Goal: Information Seeking & Learning: Check status

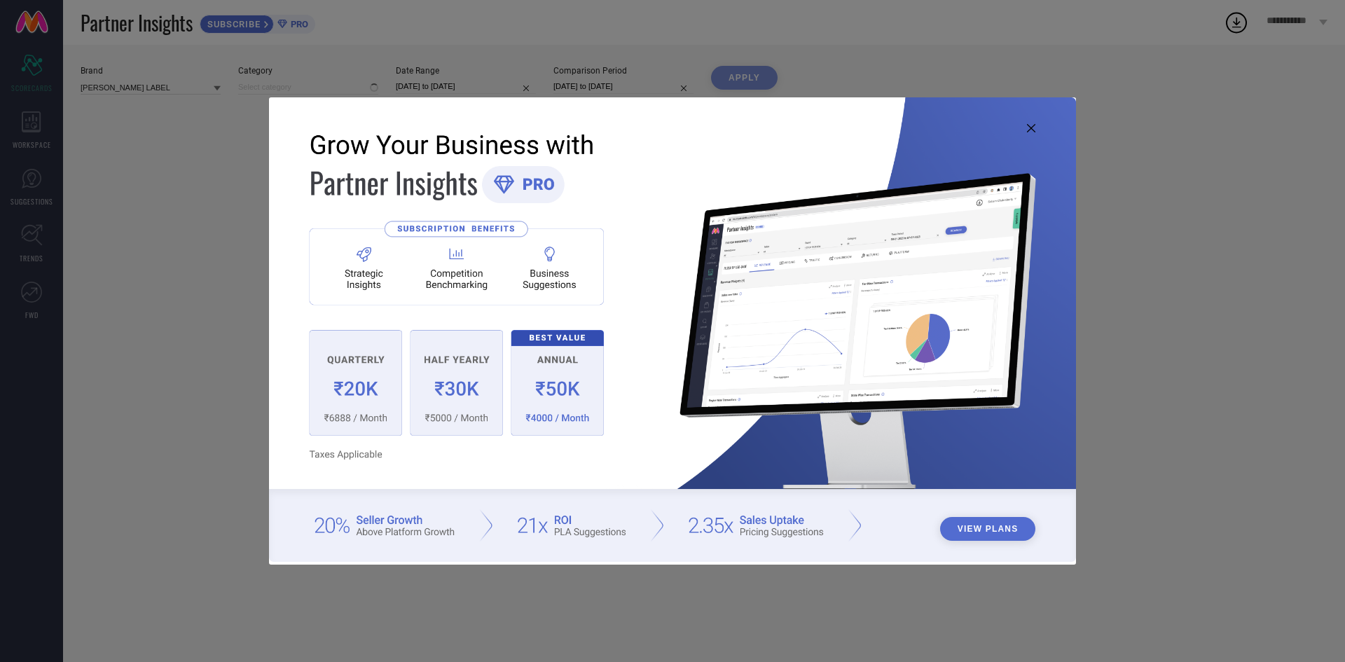
type input "All"
click at [252, 64] on div "View Plans" at bounding box center [672, 331] width 1345 height 662
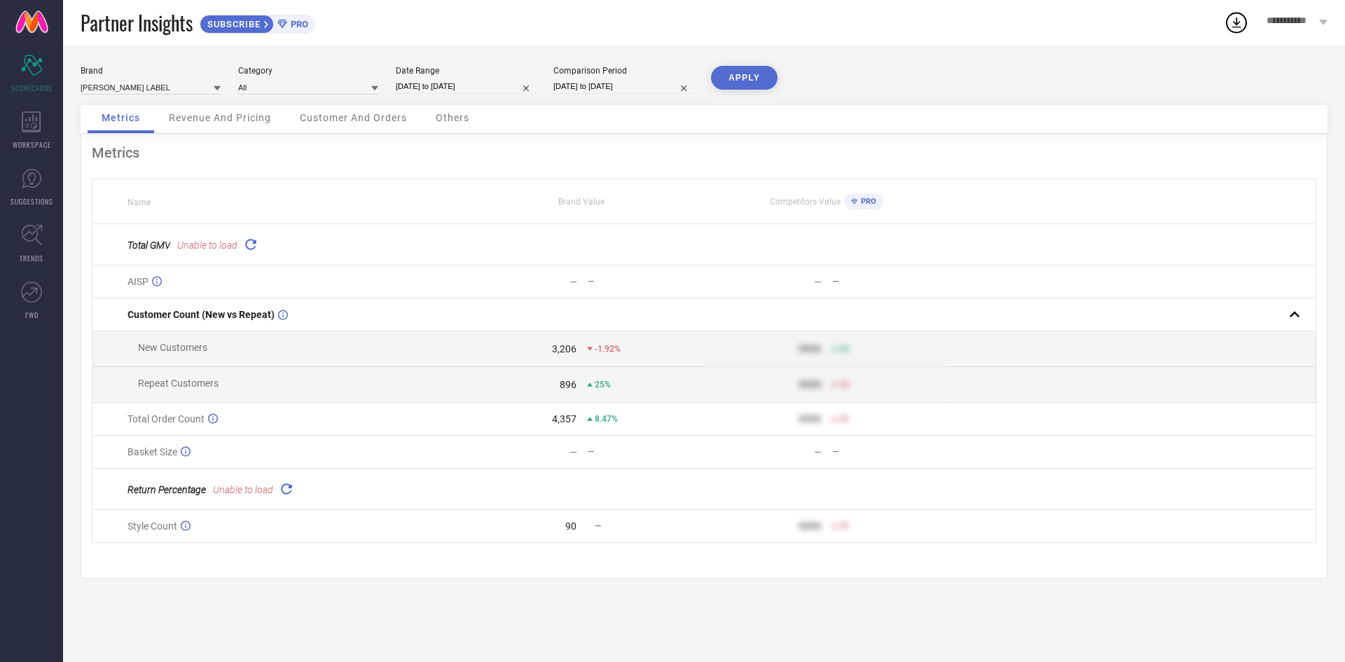
click at [244, 252] on icon at bounding box center [250, 244] width 16 height 16
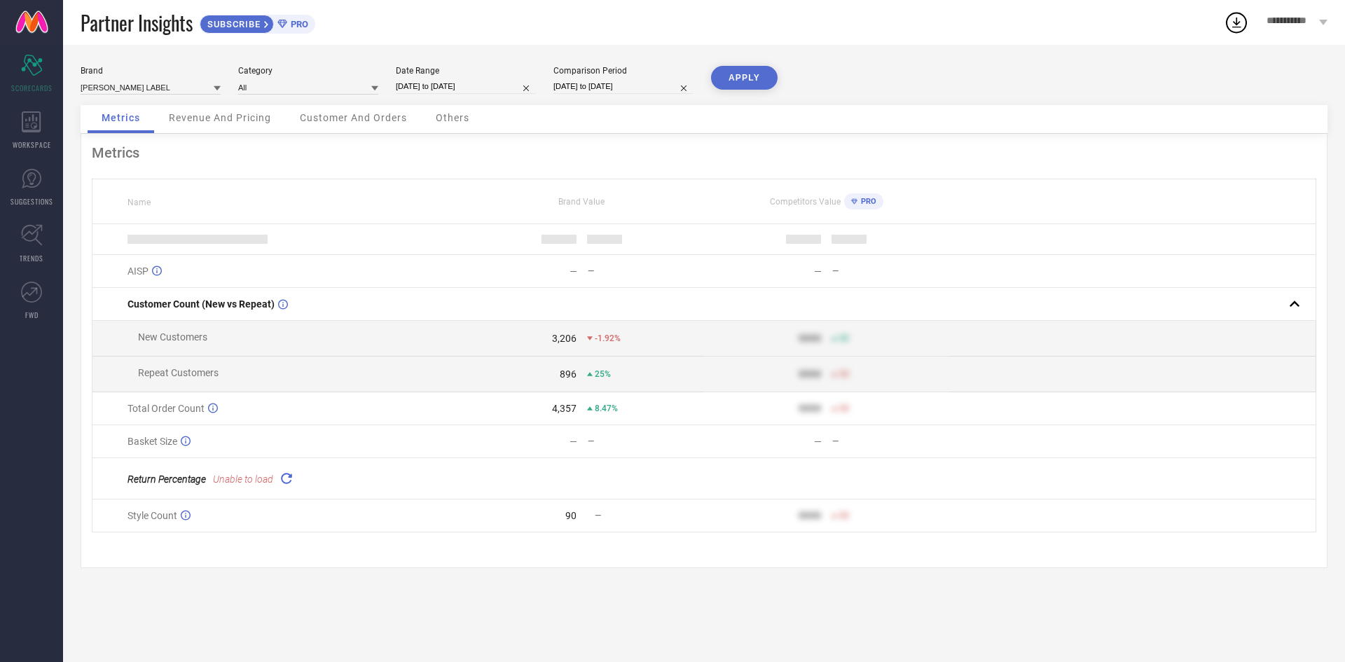
click at [496, 89] on input "[DATE] to [DATE]" at bounding box center [466, 86] width 140 height 15
select select "8"
select select "2025"
select select "9"
select select "2025"
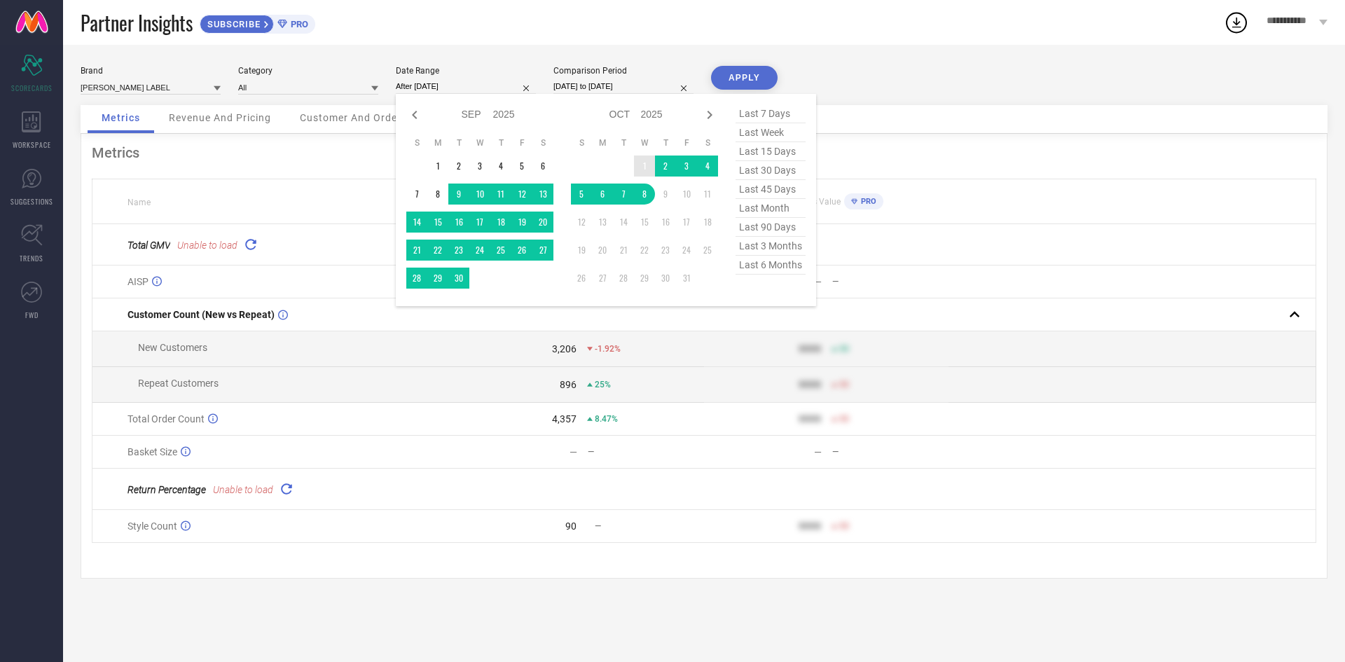
click at [641, 174] on td "1" at bounding box center [644, 166] width 21 height 21
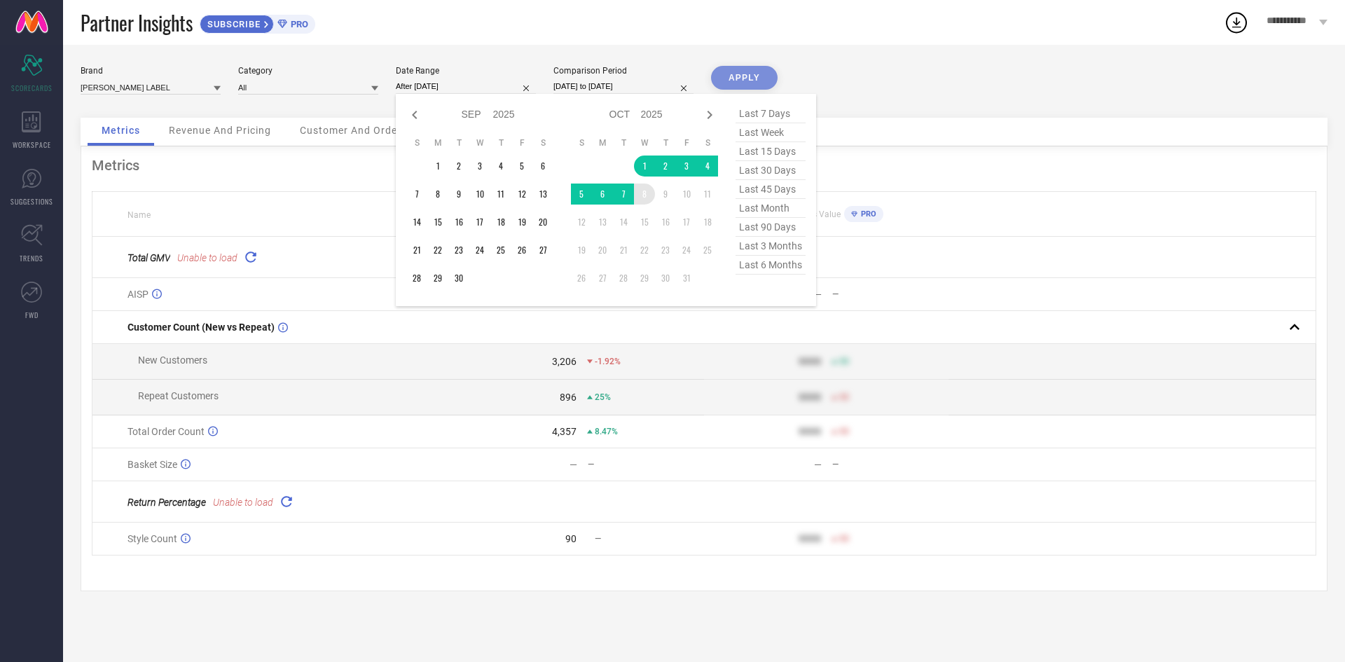
type input "[DATE] to [DATE]"
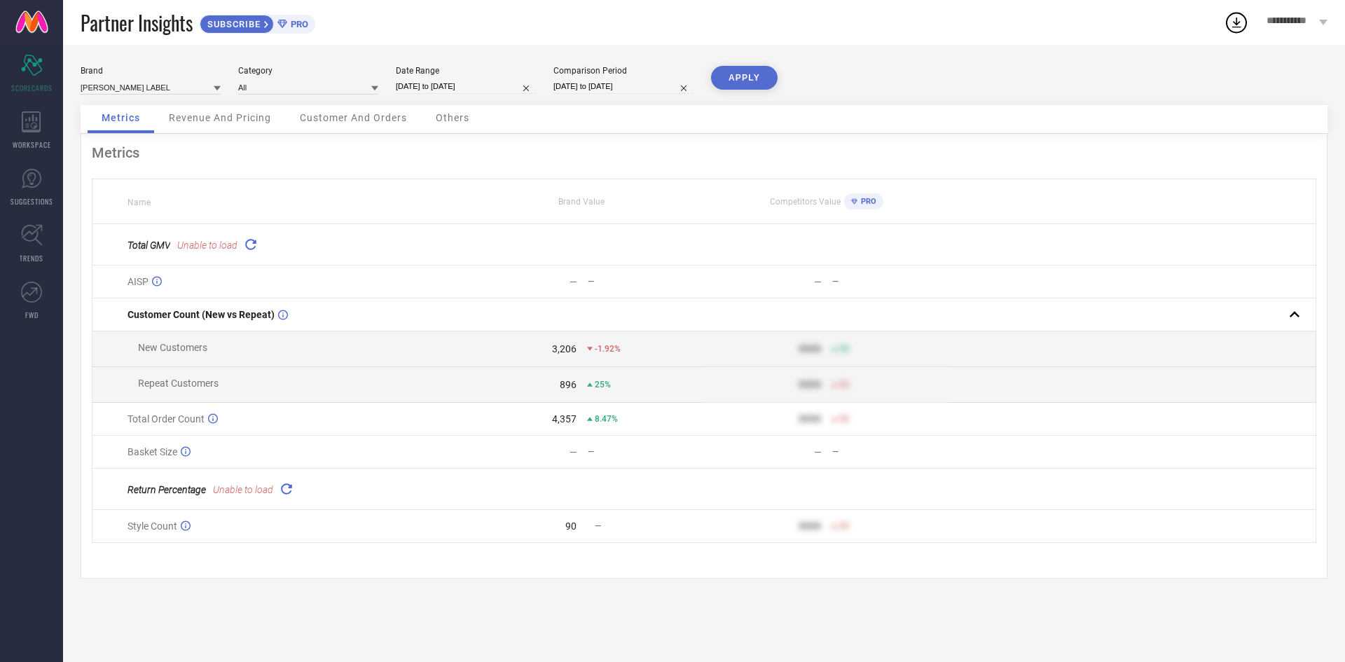
click at [745, 78] on button "APPLY" at bounding box center [744, 78] width 67 height 24
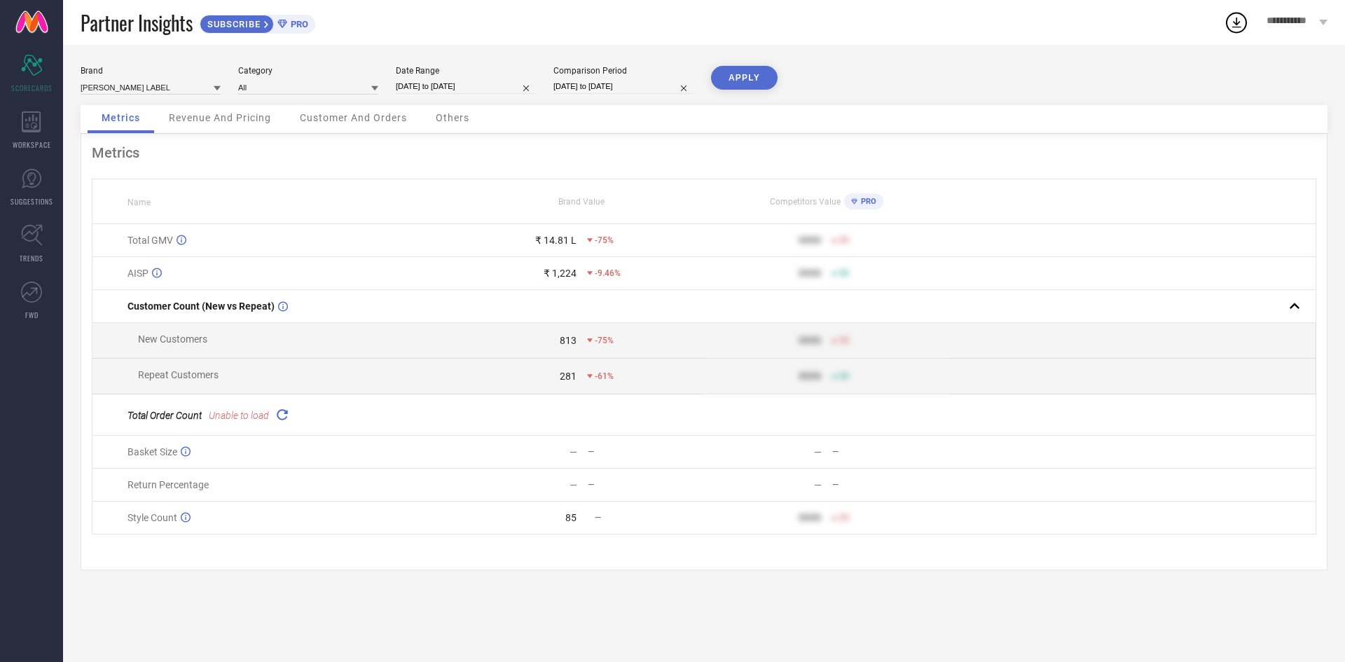
click at [496, 88] on input "[DATE] to [DATE]" at bounding box center [466, 86] width 140 height 15
select select "9"
select select "2025"
select select "10"
select select "2025"
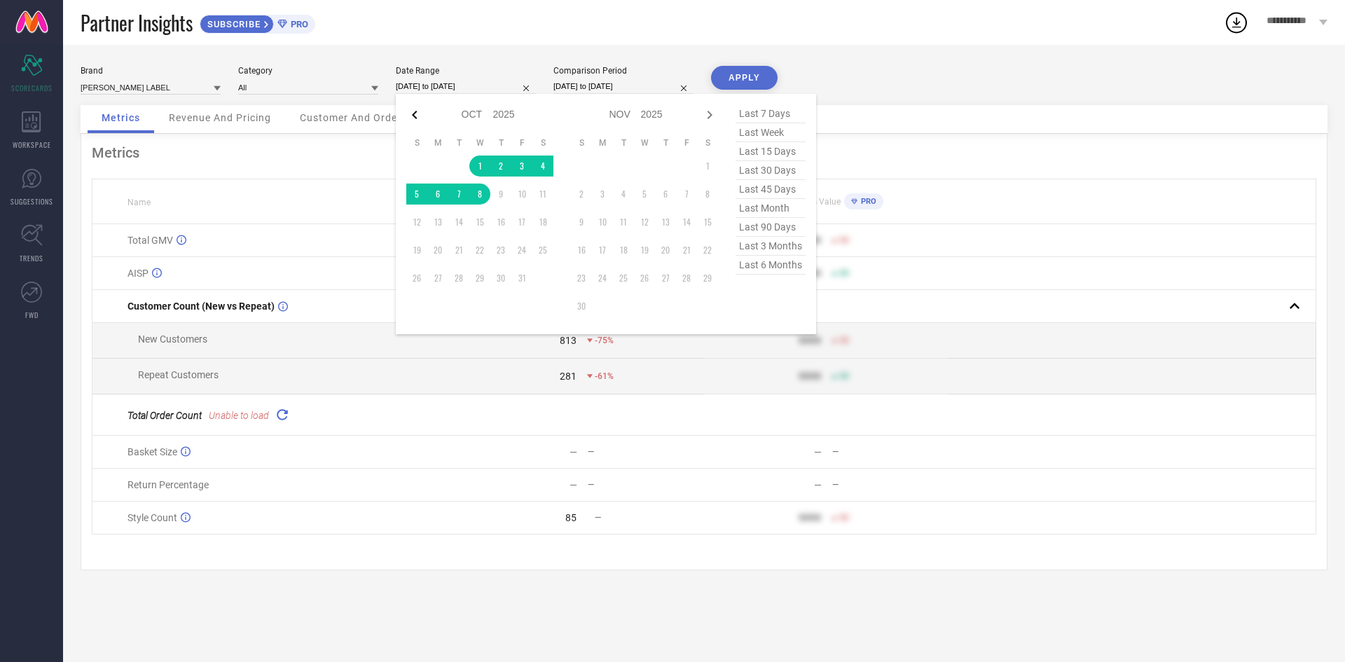
click at [420, 122] on icon at bounding box center [414, 114] width 17 height 17
select select "8"
select select "2025"
select select "9"
select select "2025"
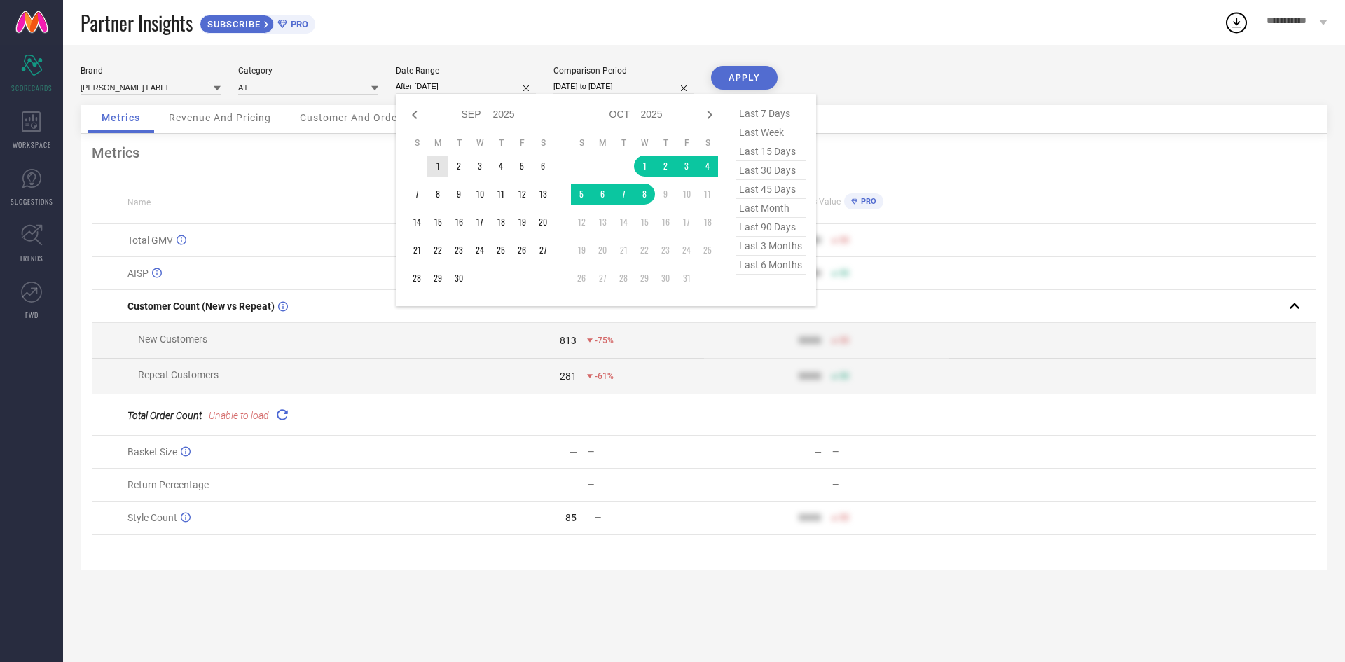
click at [437, 177] on td "1" at bounding box center [437, 166] width 21 height 21
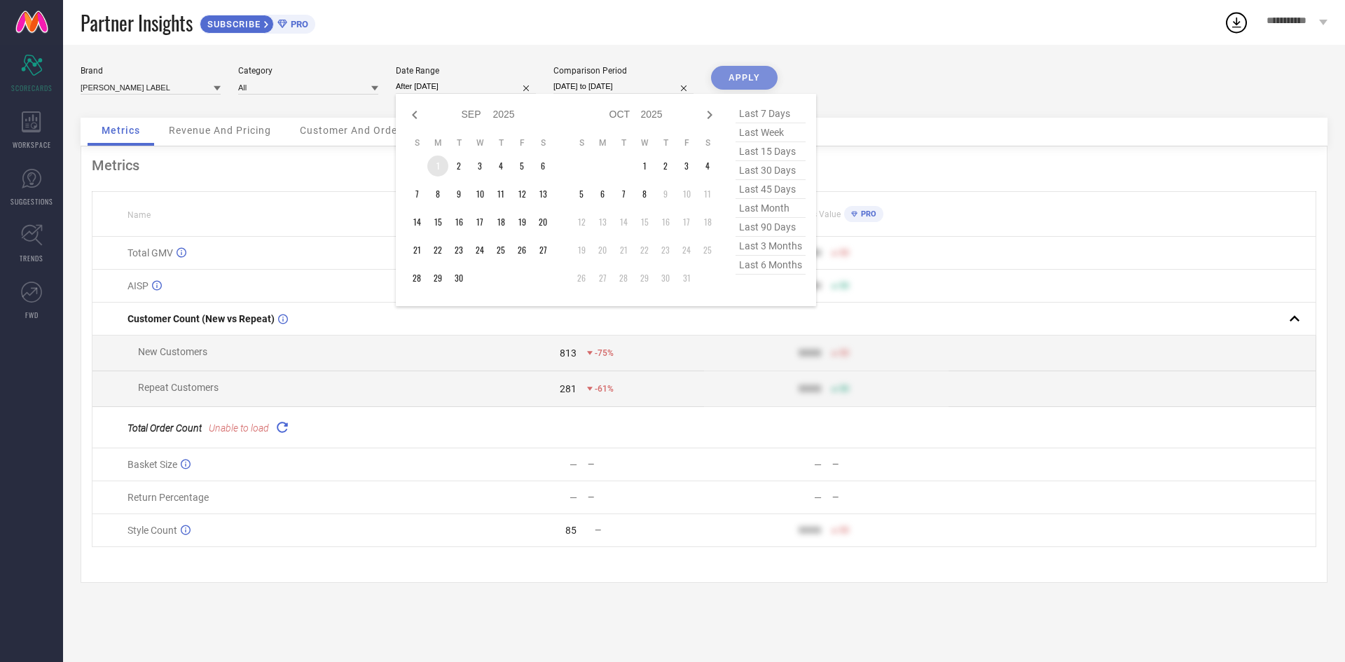
type input "[DATE] to [DATE]"
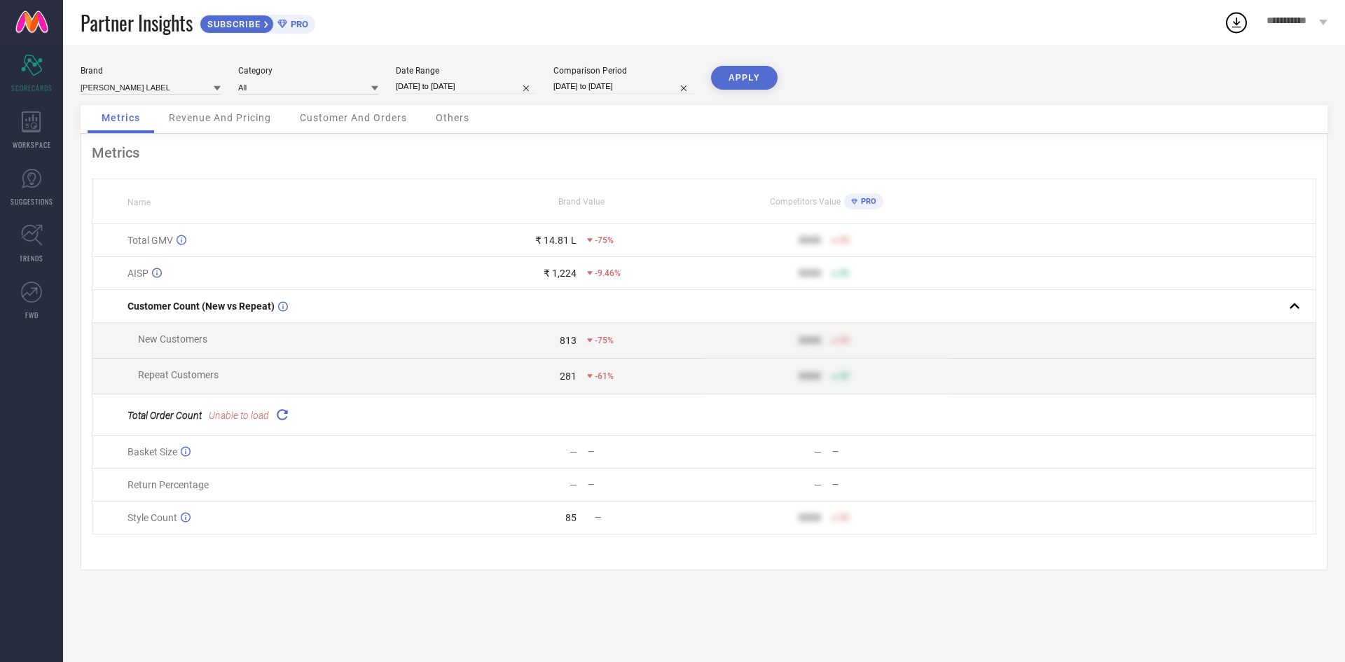
click at [490, 84] on input "[DATE] to [DATE]" at bounding box center [466, 86] width 140 height 15
select select "8"
select select "2025"
select select "9"
select select "2025"
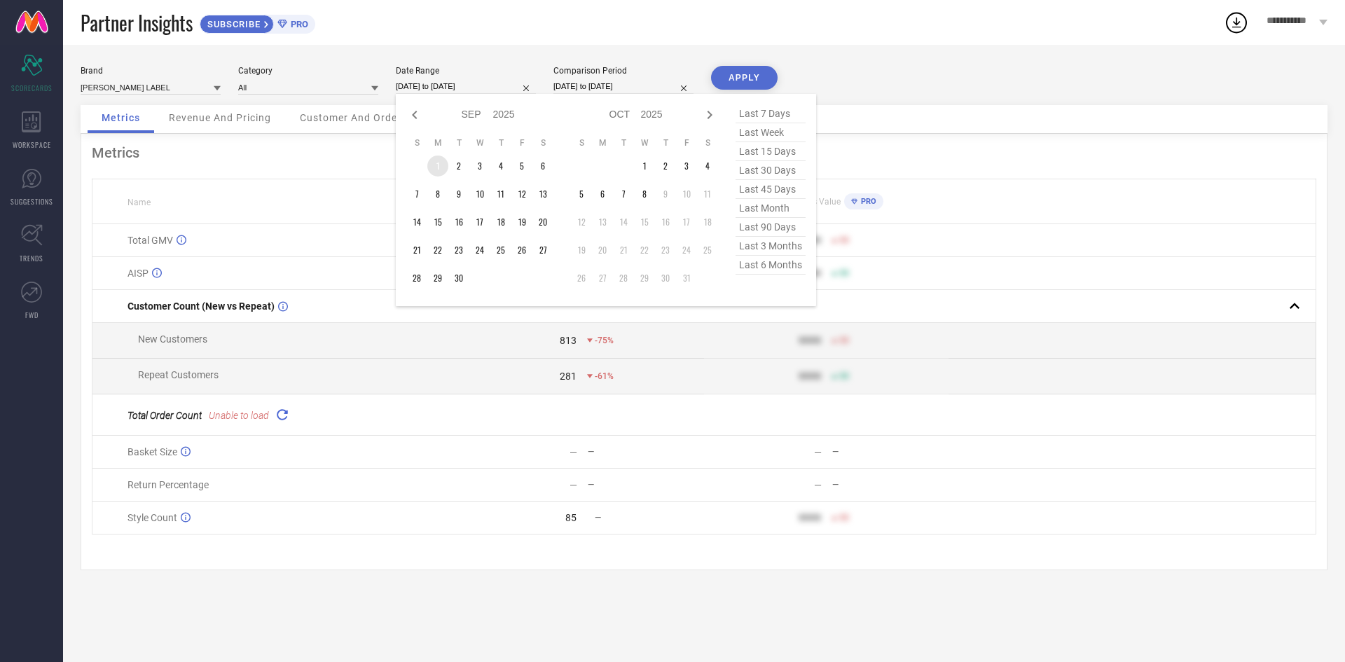
click at [436, 176] on td "1" at bounding box center [437, 166] width 21 height 21
type input "[DATE] to [DATE]"
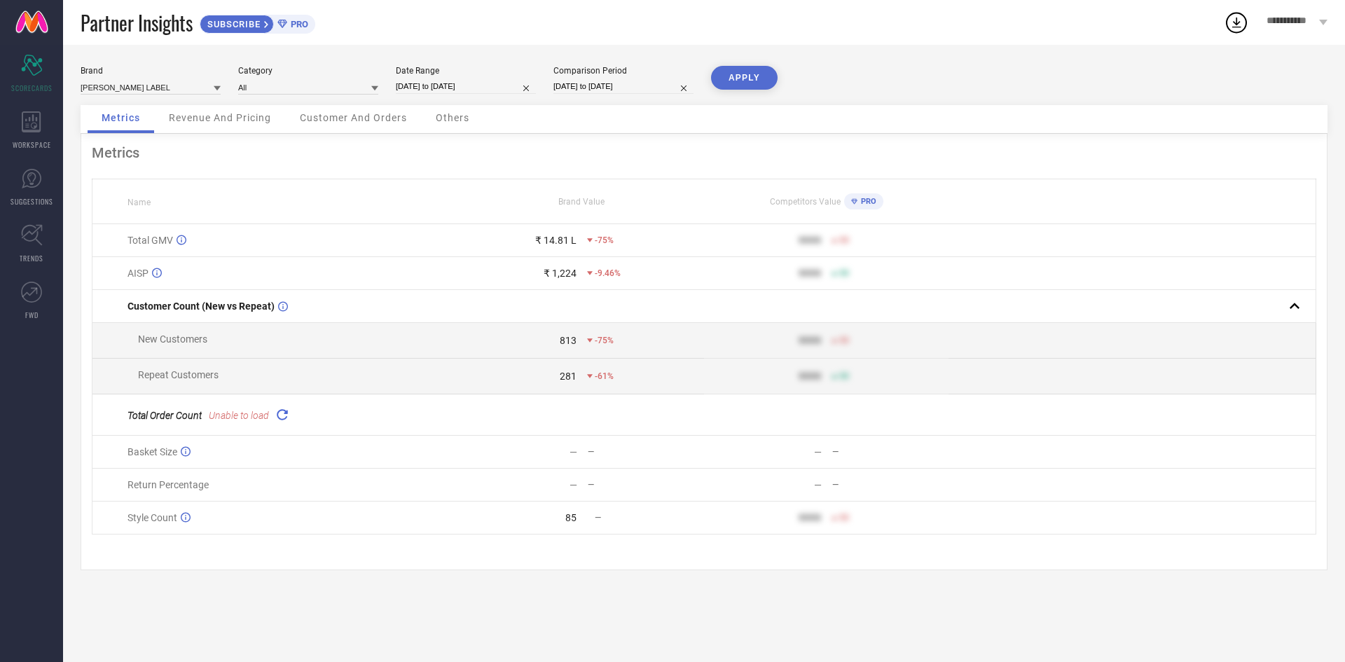
click at [478, 95] on div "Date Range [DATE] to [DATE]" at bounding box center [466, 80] width 140 height 29
click at [489, 94] on input "[DATE] to [DATE]" at bounding box center [466, 86] width 140 height 15
select select "8"
select select "2025"
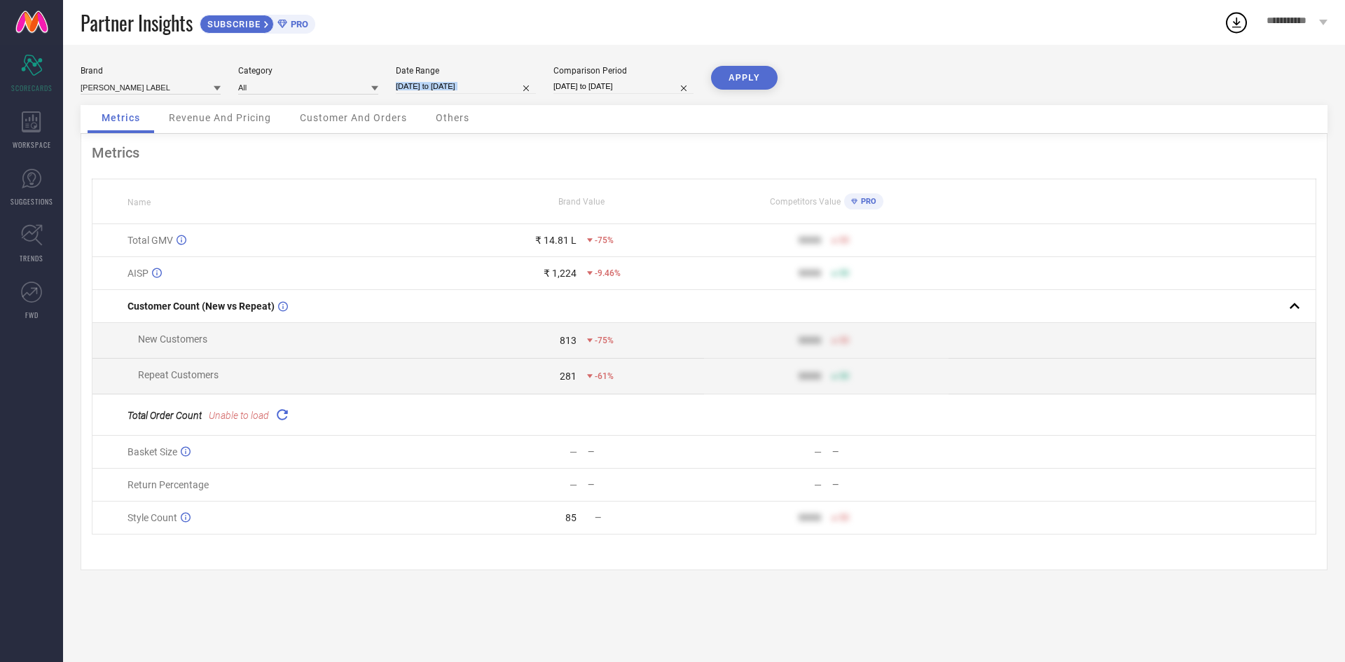
select select "9"
select select "2025"
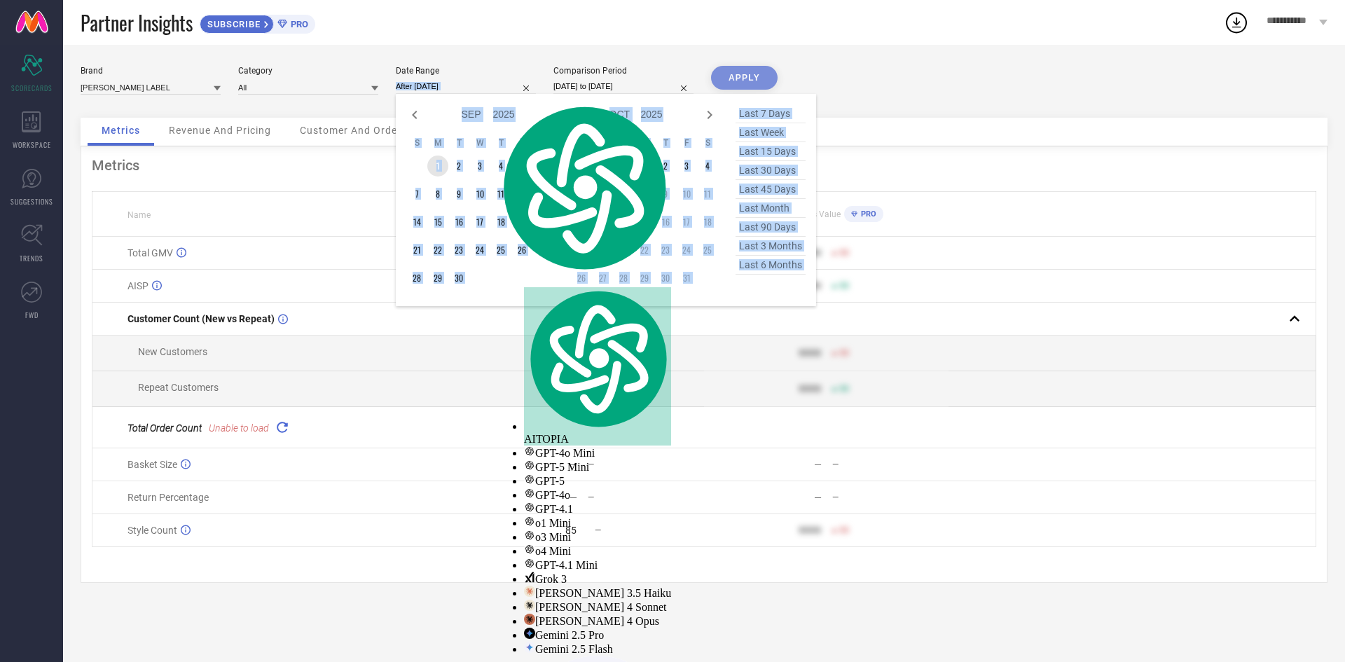
click at [443, 172] on td "1" at bounding box center [437, 166] width 21 height 21
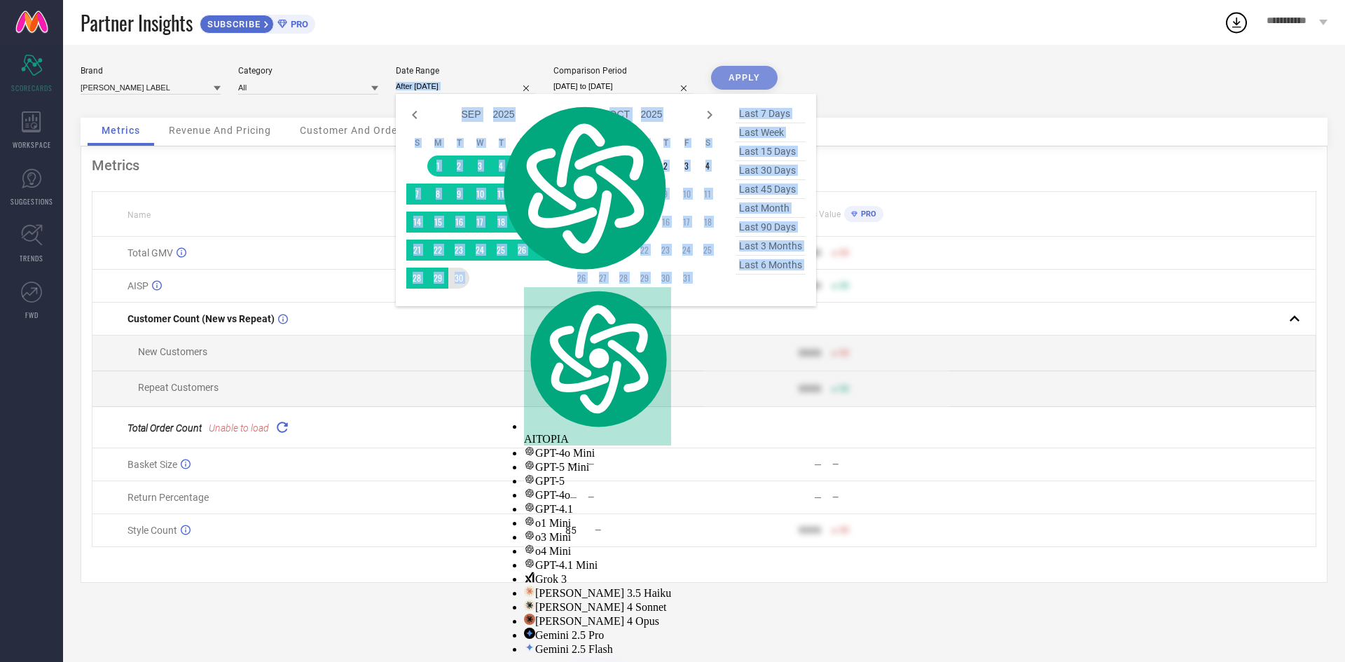
type input "[DATE] to [DATE]"
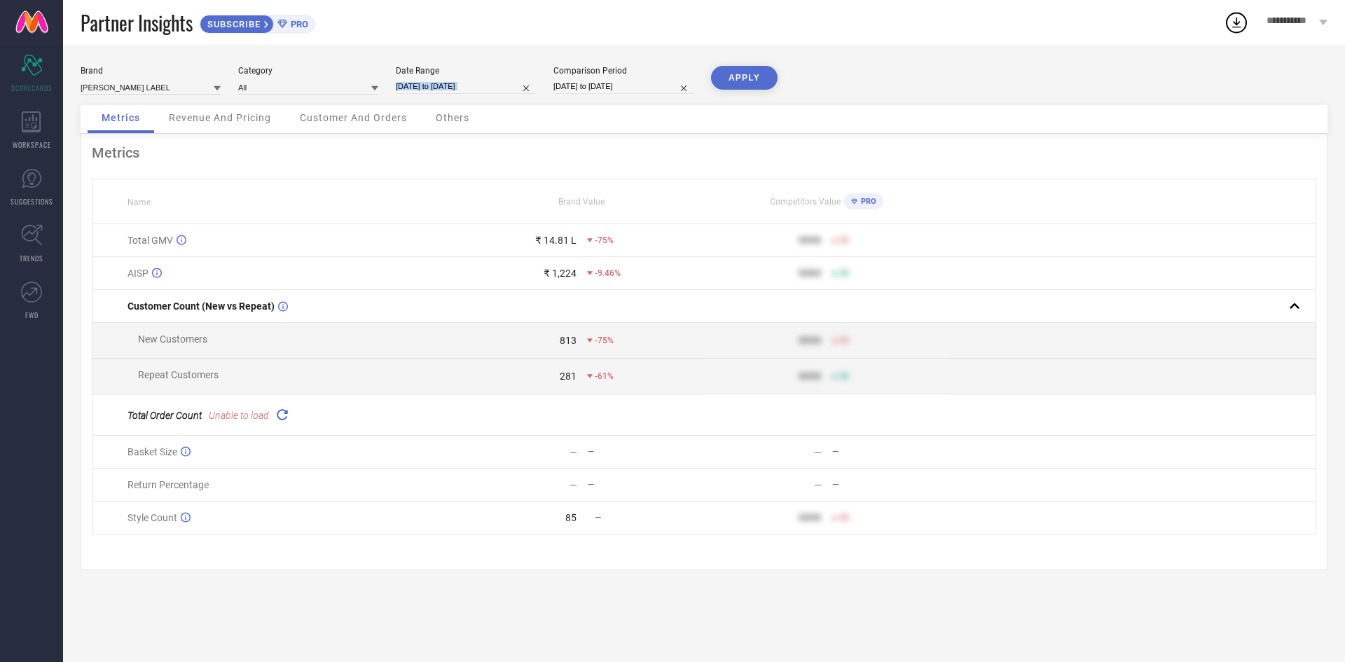
click at [719, 77] on button "APPLY" at bounding box center [744, 78] width 67 height 24
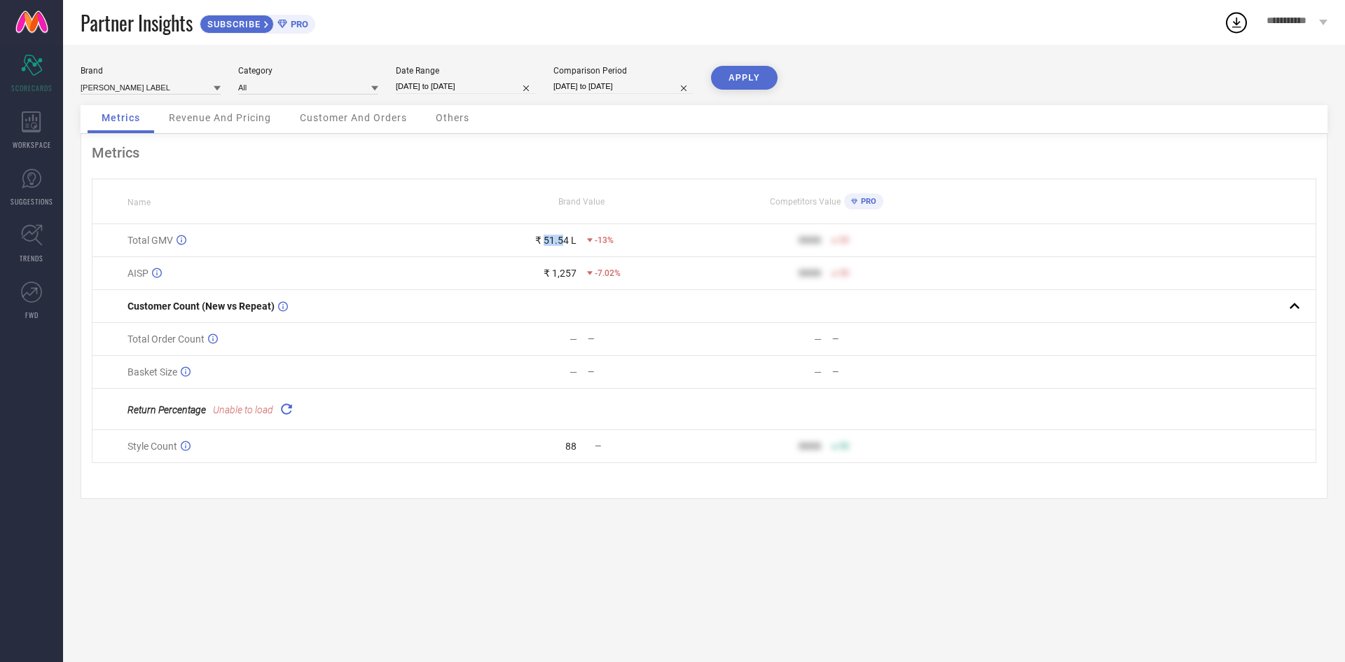
drag, startPoint x: 546, startPoint y: 256, endPoint x: 593, endPoint y: 251, distance: 46.5
click at [588, 246] on div "₹ 51.54 L -13%" at bounding box center [581, 240] width 243 height 11
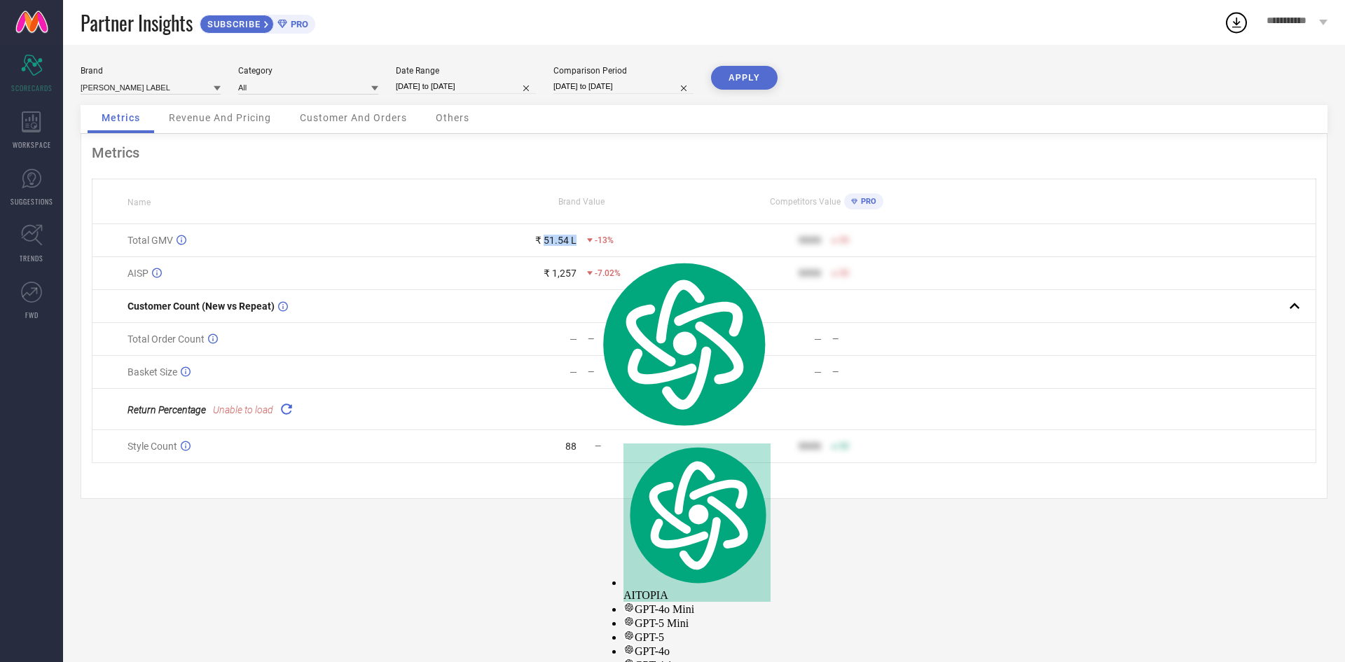
click at [593, 245] on div "-13%" at bounding box center [600, 240] width 27 height 10
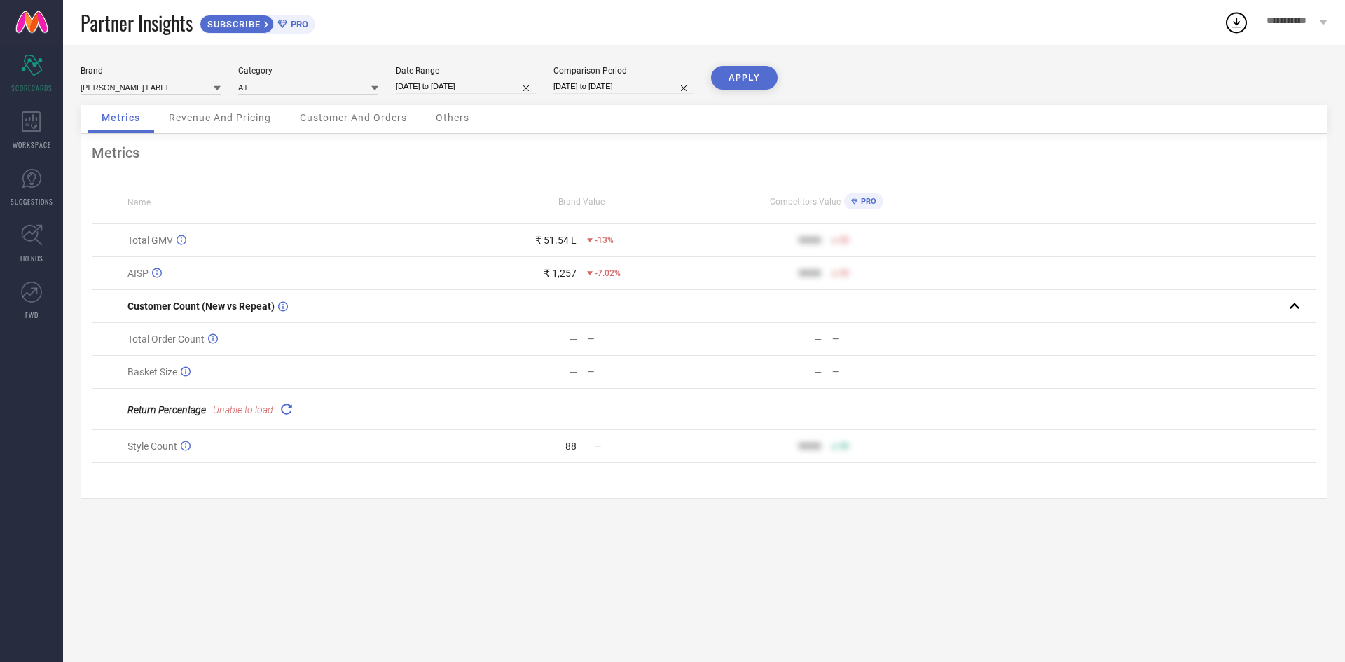
click at [593, 245] on div "-13%" at bounding box center [600, 240] width 27 height 10
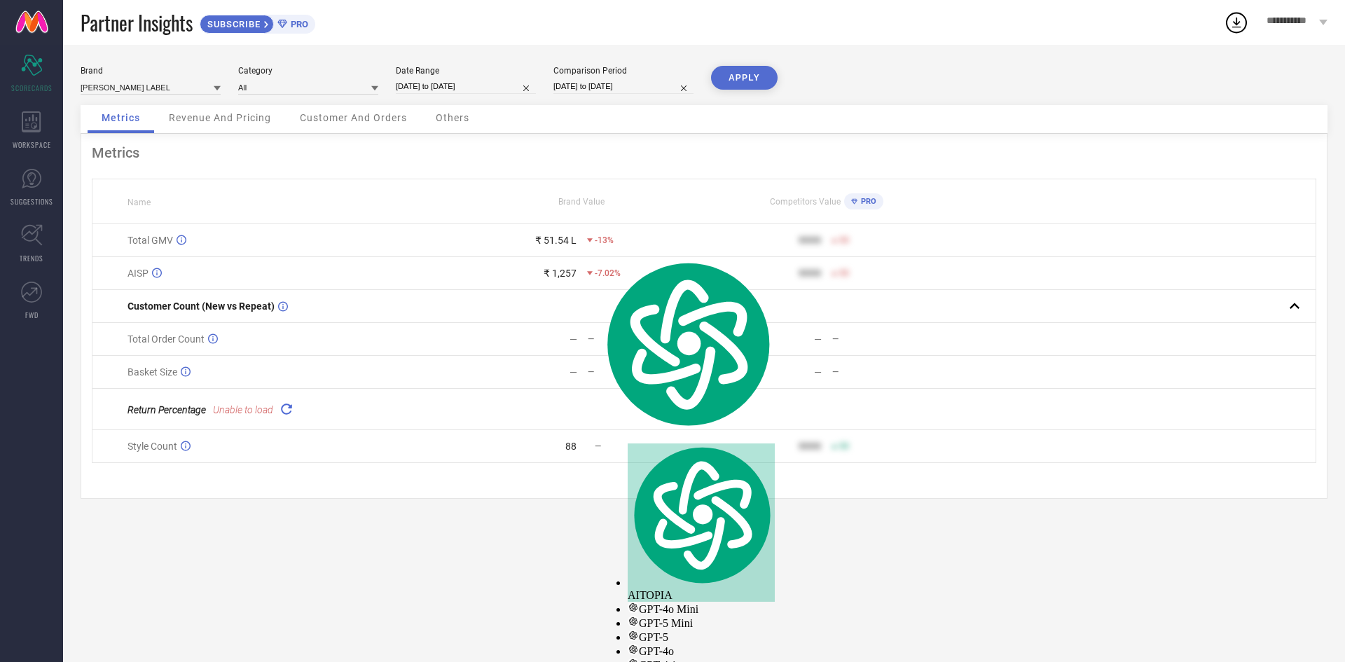
click at [567, 246] on div "₹ 51.54 L" at bounding box center [555, 240] width 41 height 11
click at [565, 246] on div "₹ 51.54 L" at bounding box center [555, 240] width 41 height 11
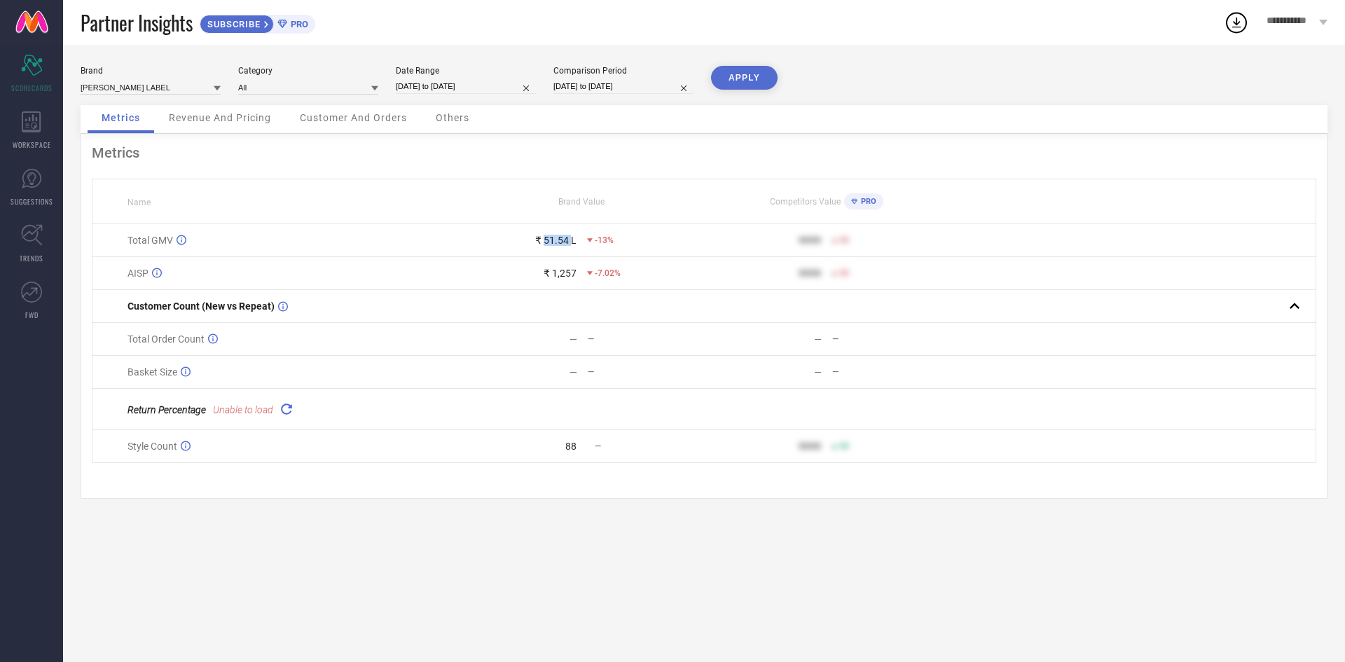
click at [565, 246] on div "₹ 51.54 L" at bounding box center [555, 240] width 41 height 11
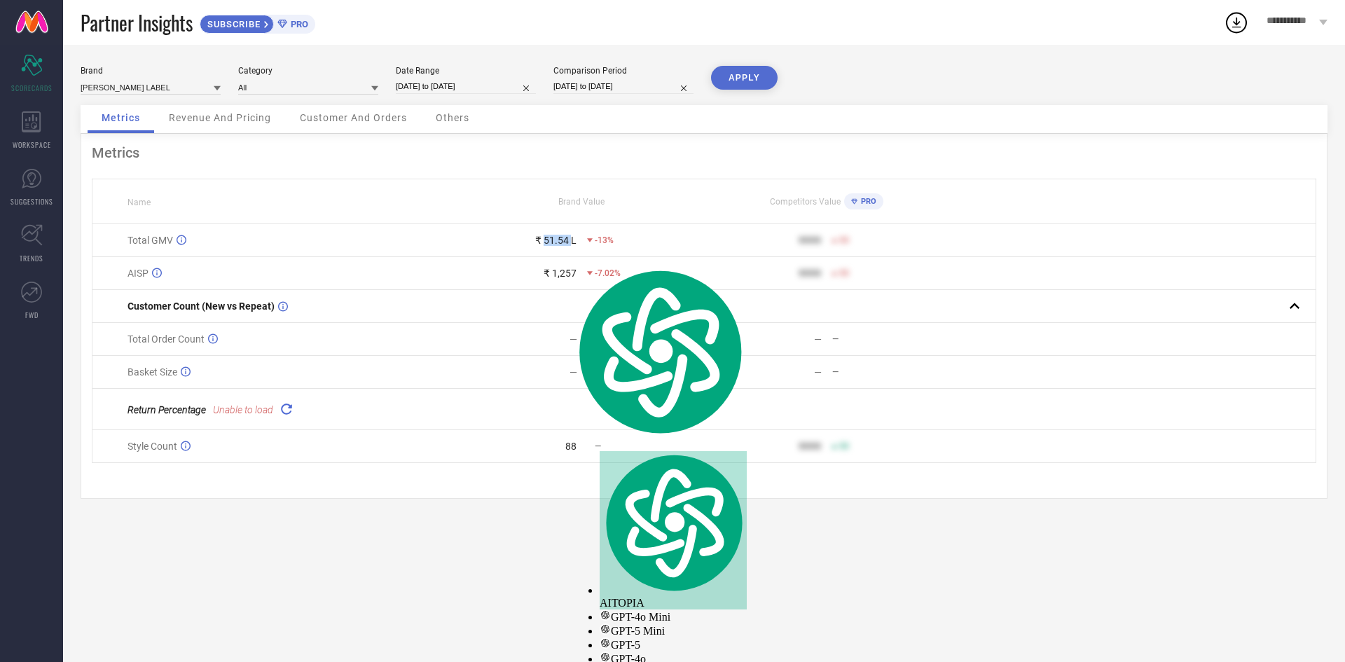
click at [544, 246] on div "₹ 51.54 L" at bounding box center [555, 240] width 41 height 11
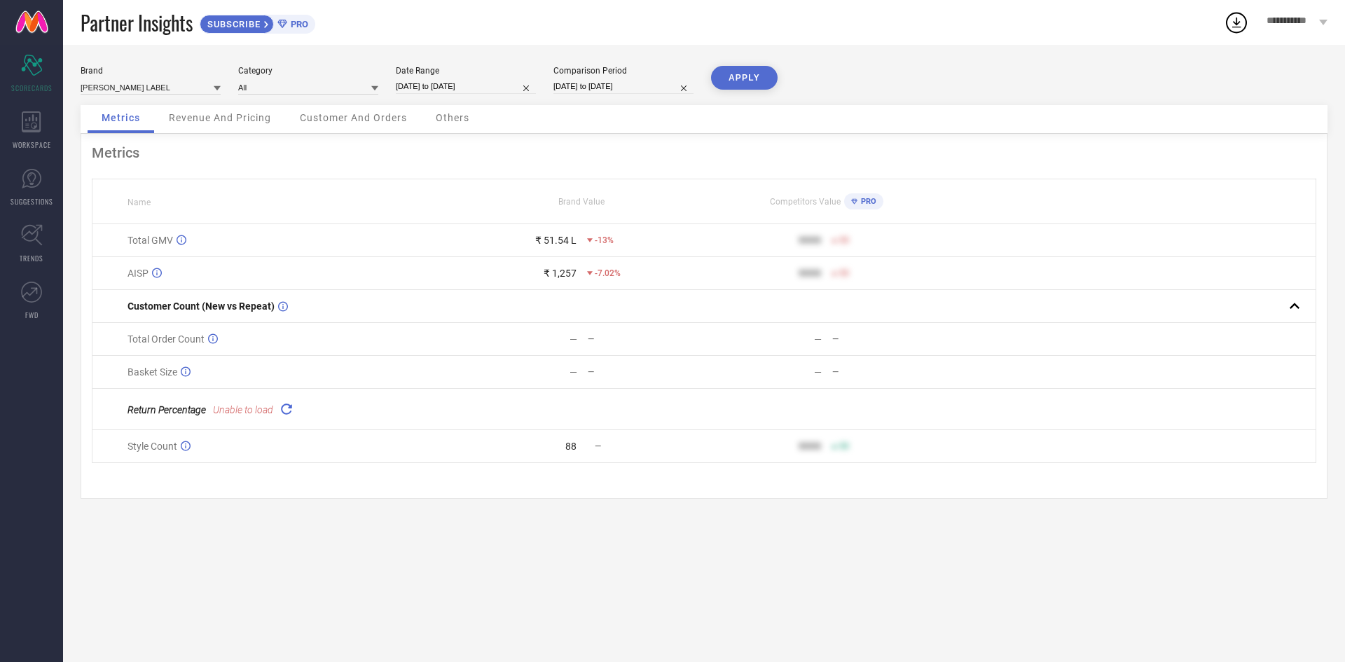
select select "8"
select select "2025"
select select "9"
select select "2025"
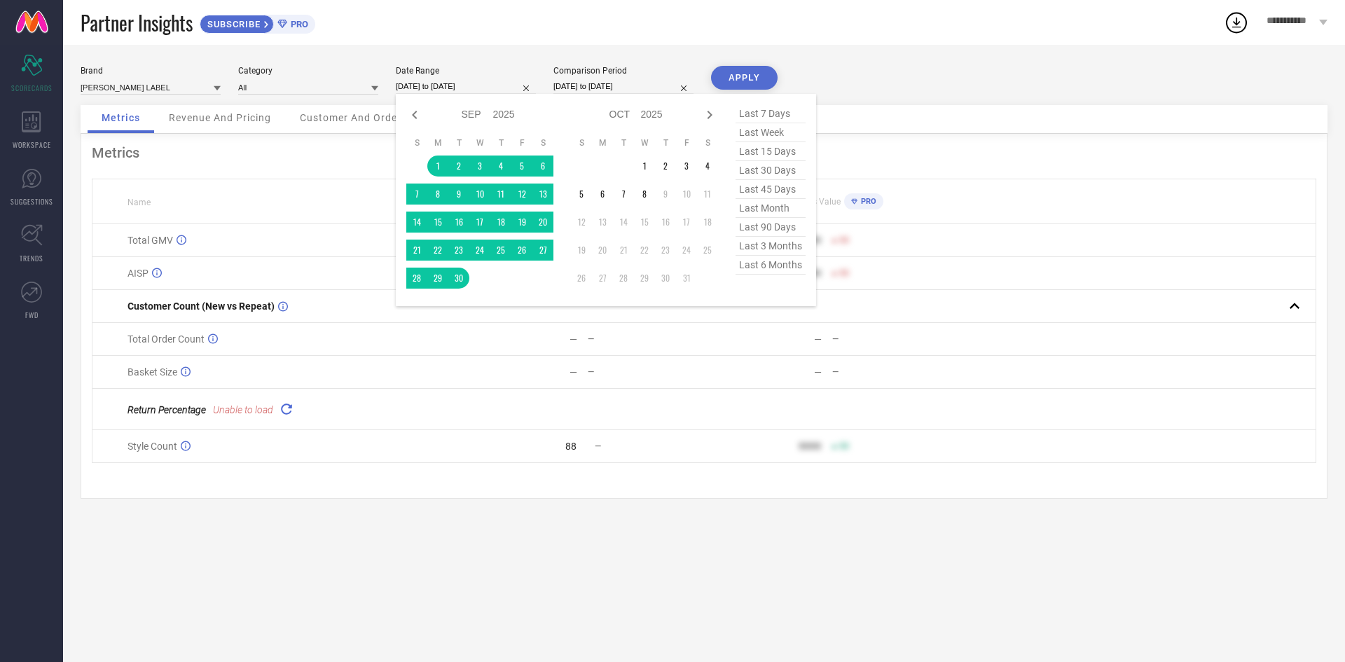
click at [475, 84] on input "[DATE] to [DATE]" at bounding box center [466, 86] width 140 height 15
click at [413, 113] on icon at bounding box center [414, 114] width 17 height 17
select select "6"
select select "2025"
select select "7"
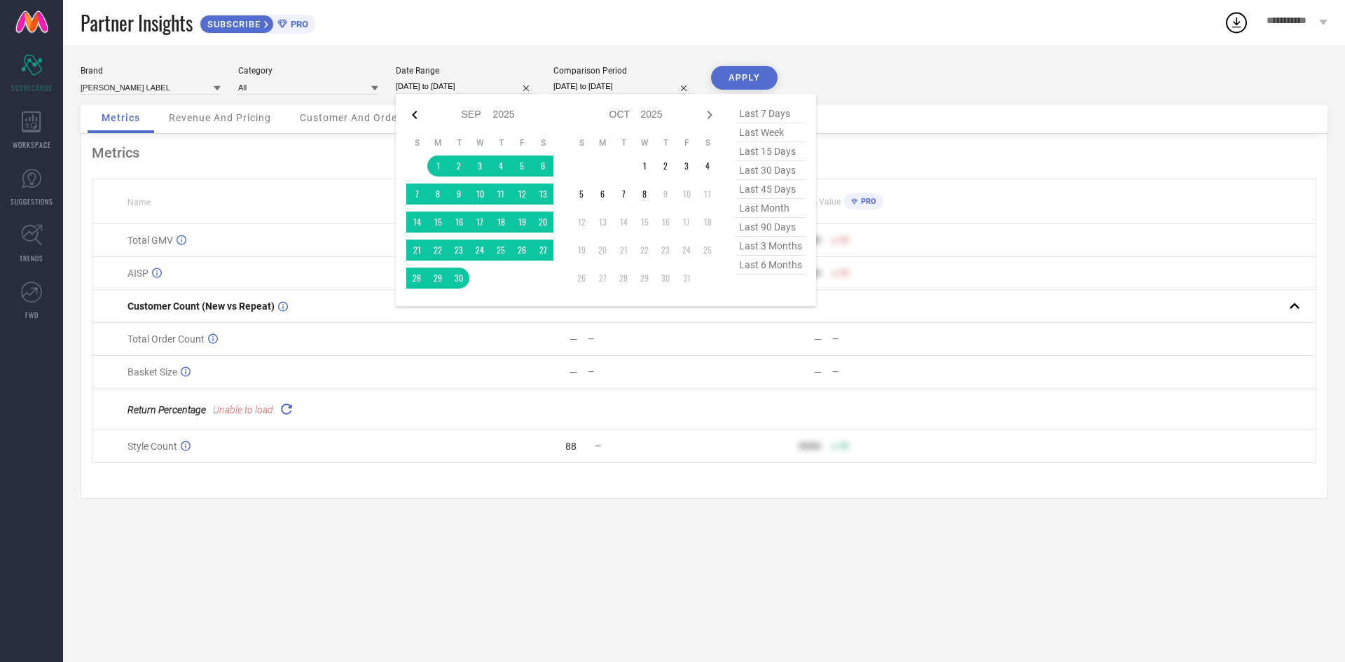
select select "2025"
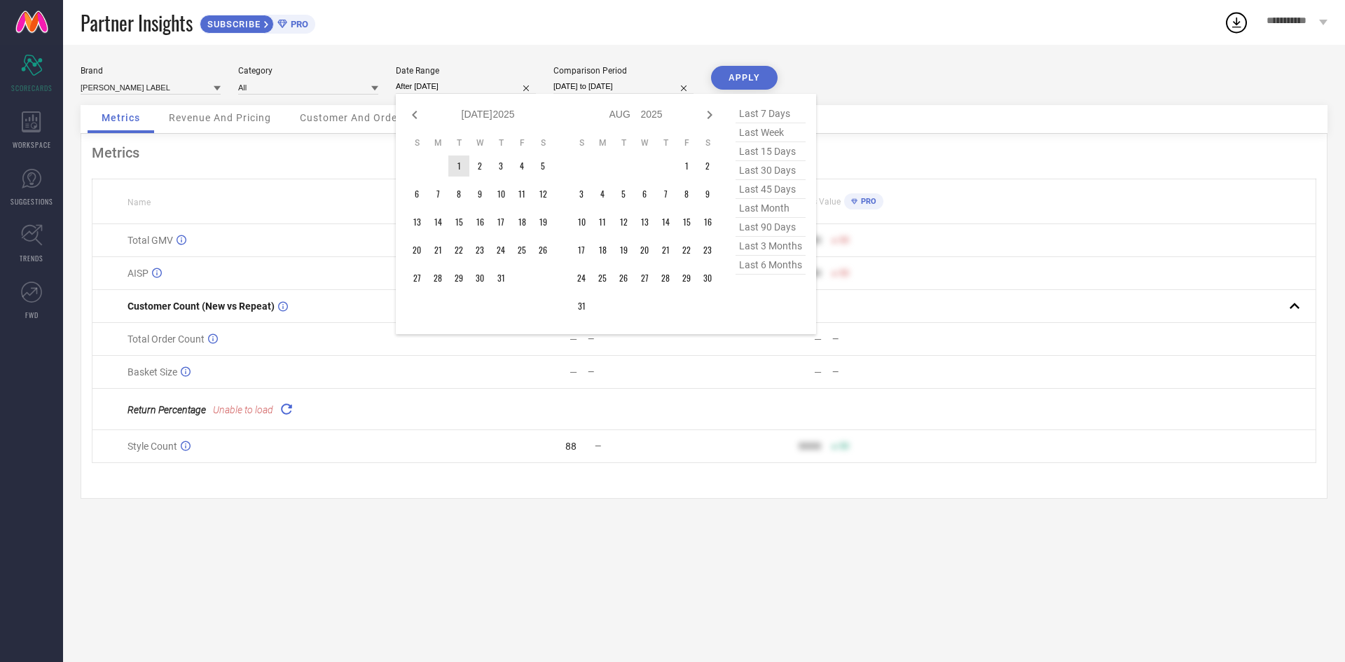
click at [461, 176] on td "1" at bounding box center [458, 166] width 21 height 21
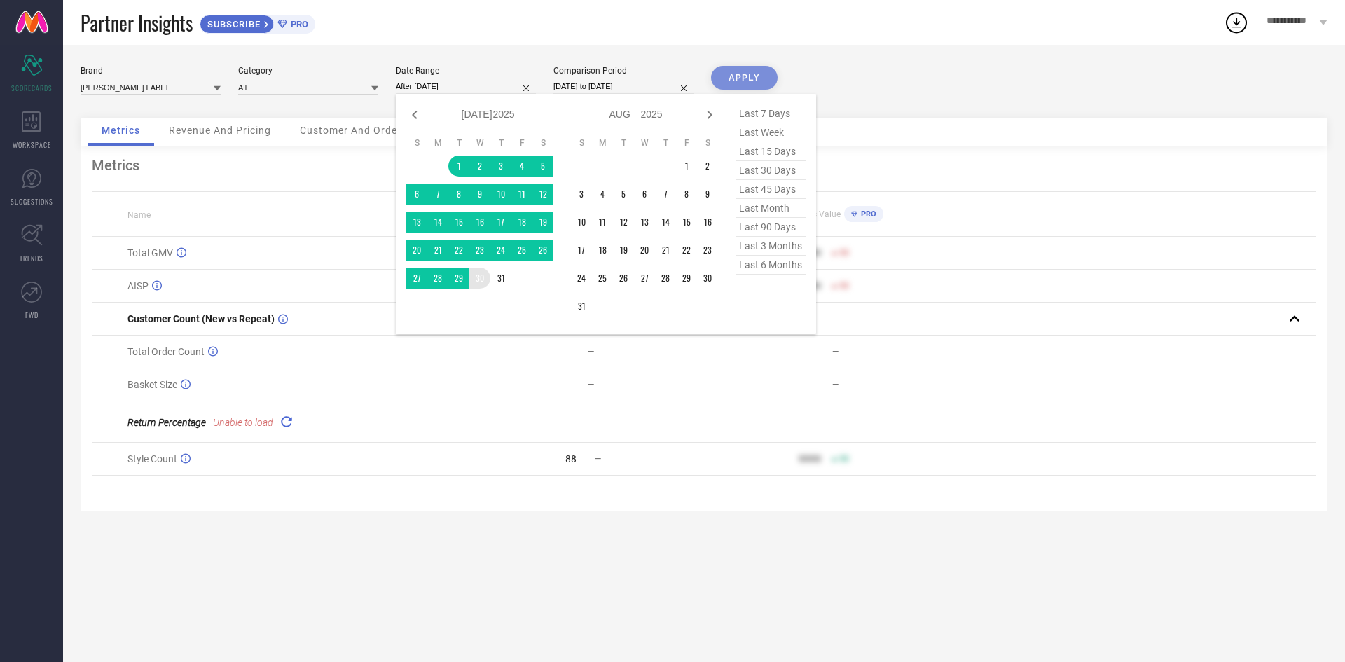
type input "[DATE] to [DATE]"
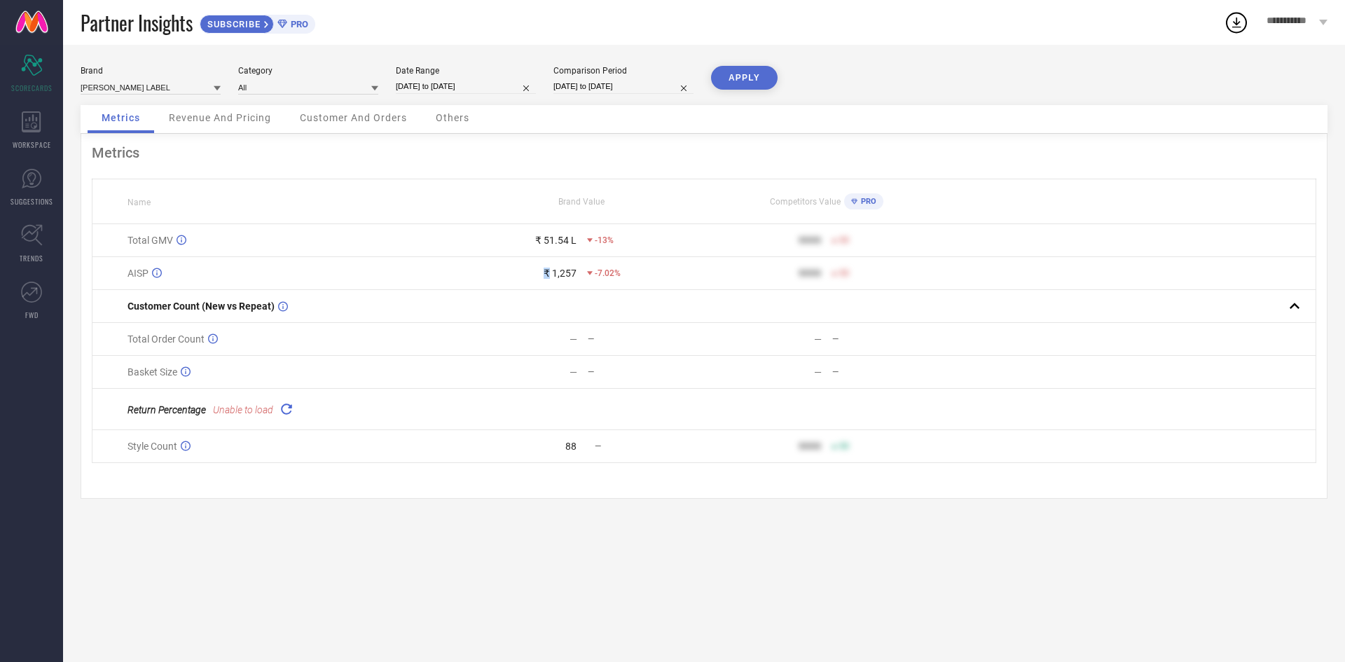
click at [503, 279] on div "₹ 1,257" at bounding box center [518, 273] width 116 height 11
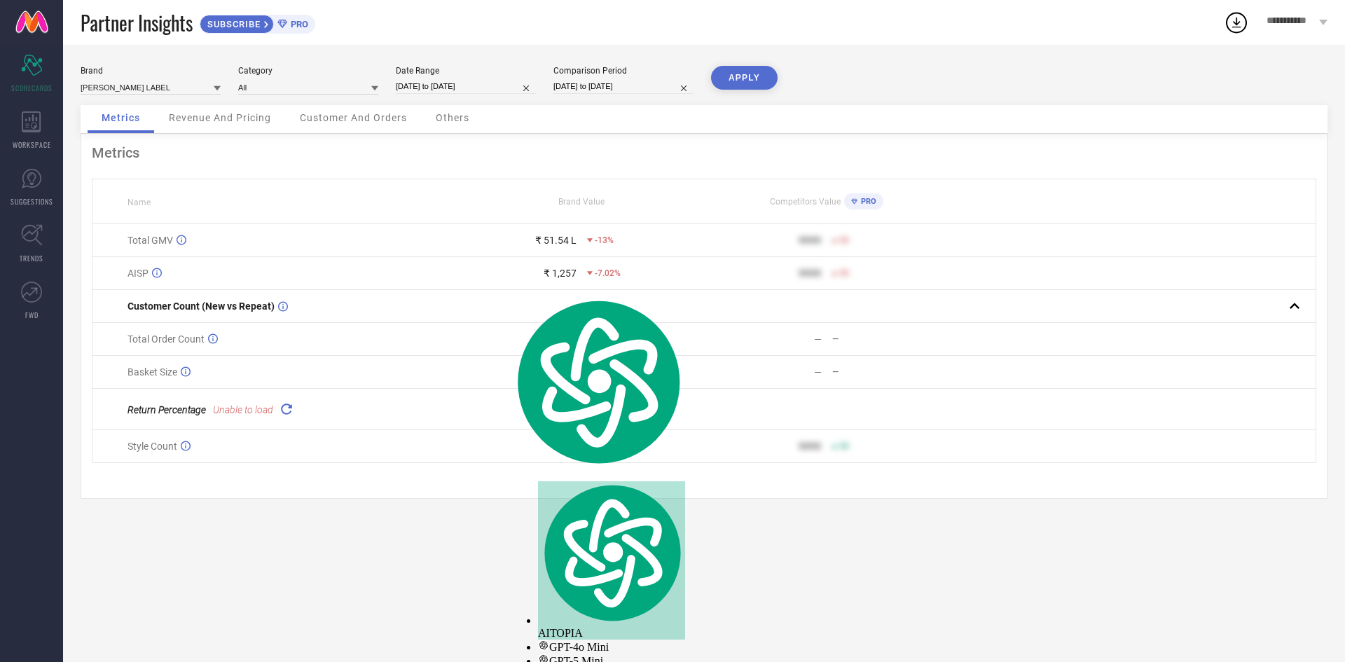
click at [731, 91] on div "APPLY" at bounding box center [744, 85] width 67 height 39
click at [749, 82] on button "APPLY" at bounding box center [744, 78] width 67 height 24
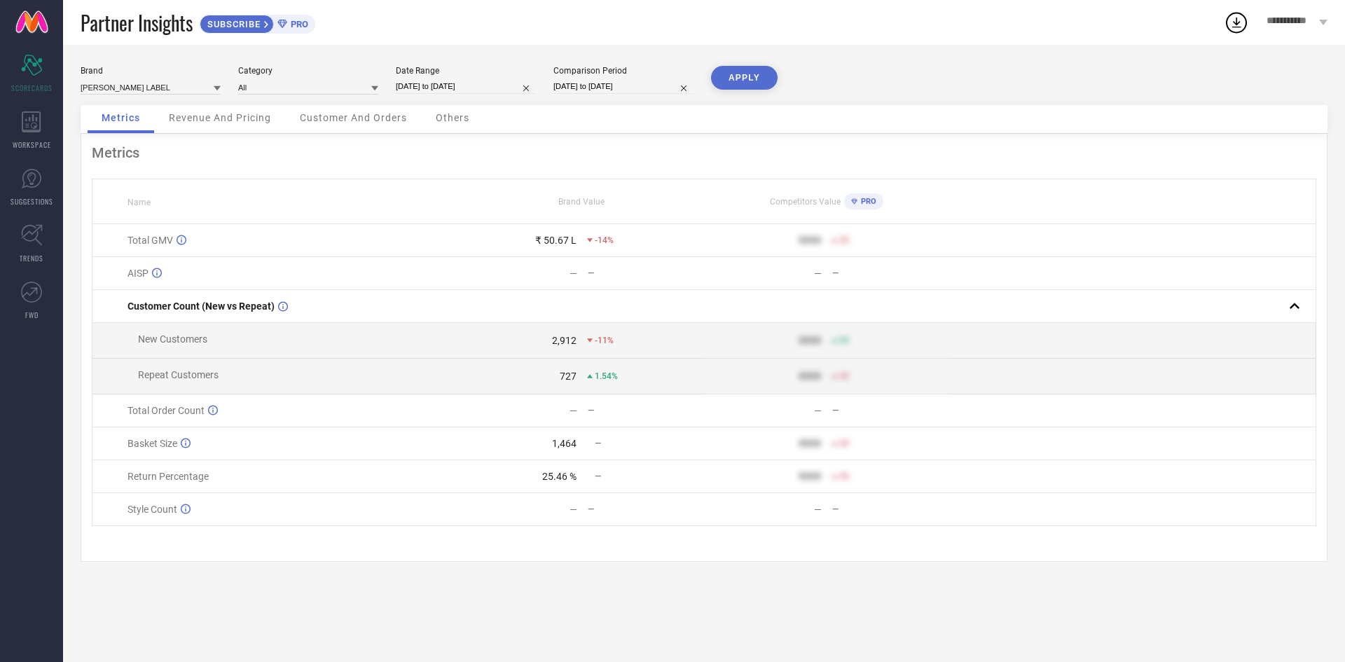
click at [621, 87] on input "[DATE] to [DATE]" at bounding box center [623, 86] width 140 height 15
select select "8"
select select "2024"
select select "9"
select select "2024"
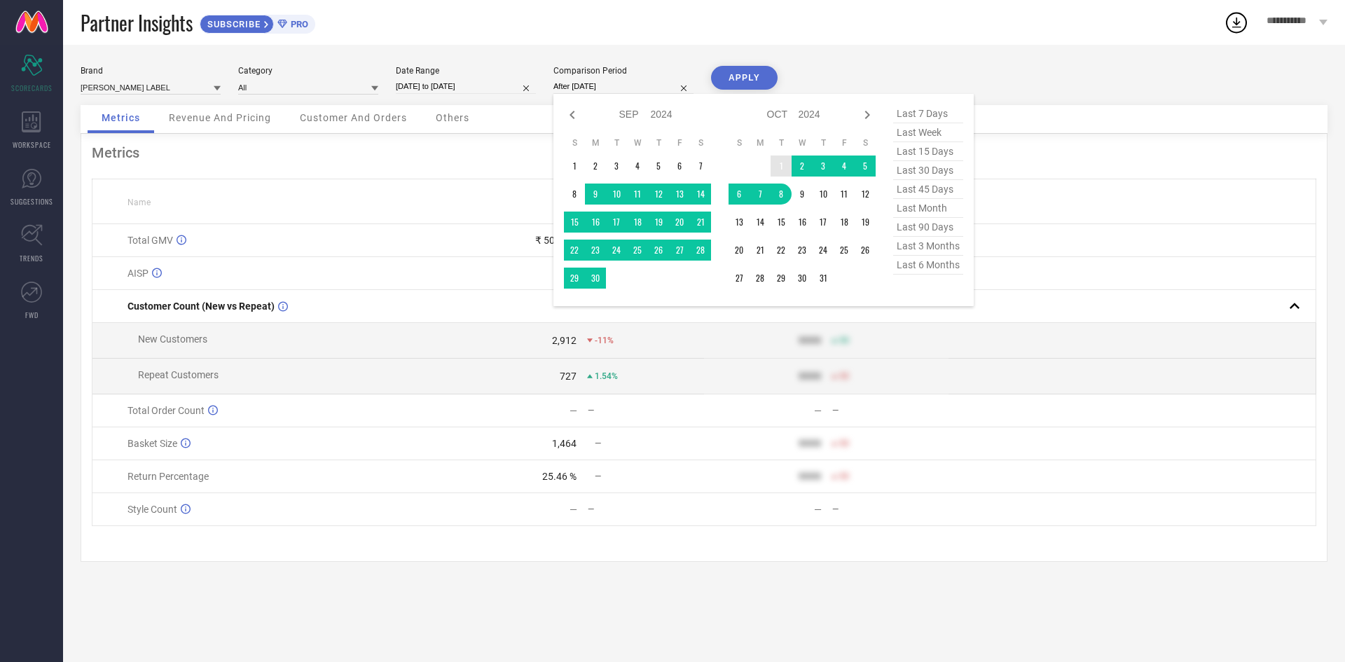
click at [786, 177] on td "1" at bounding box center [780, 166] width 21 height 21
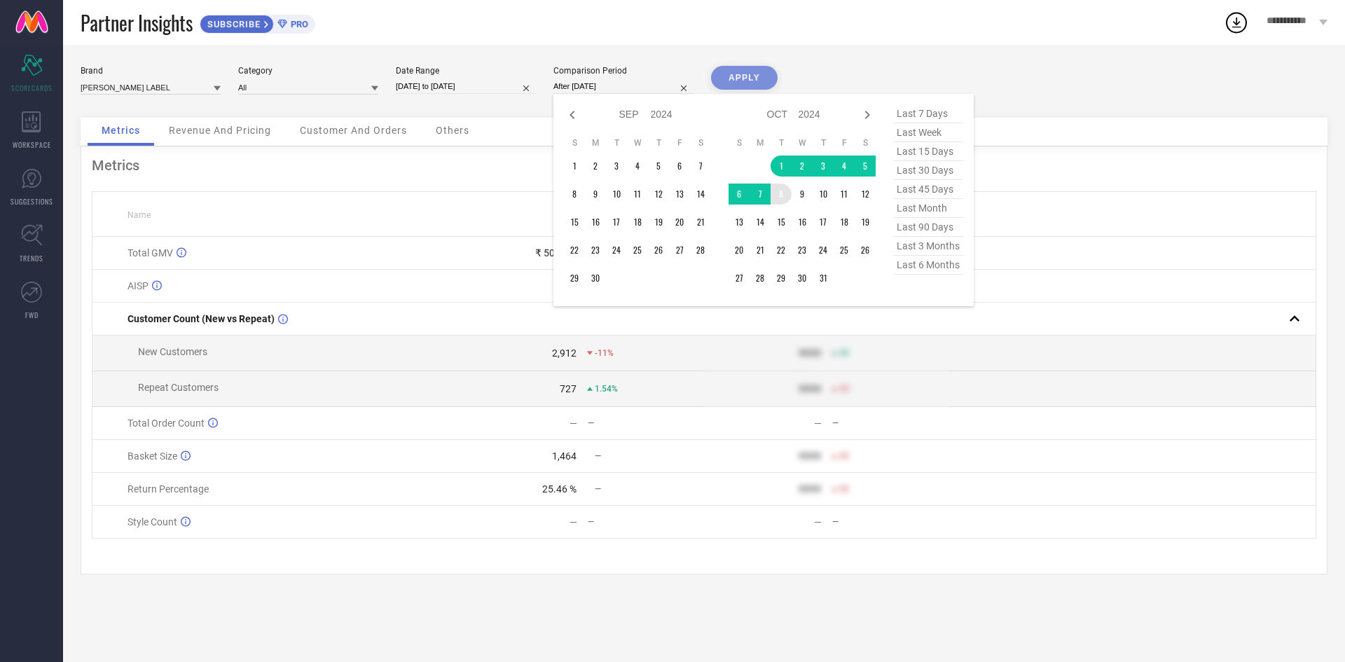
type input "[DATE] to [DATE]"
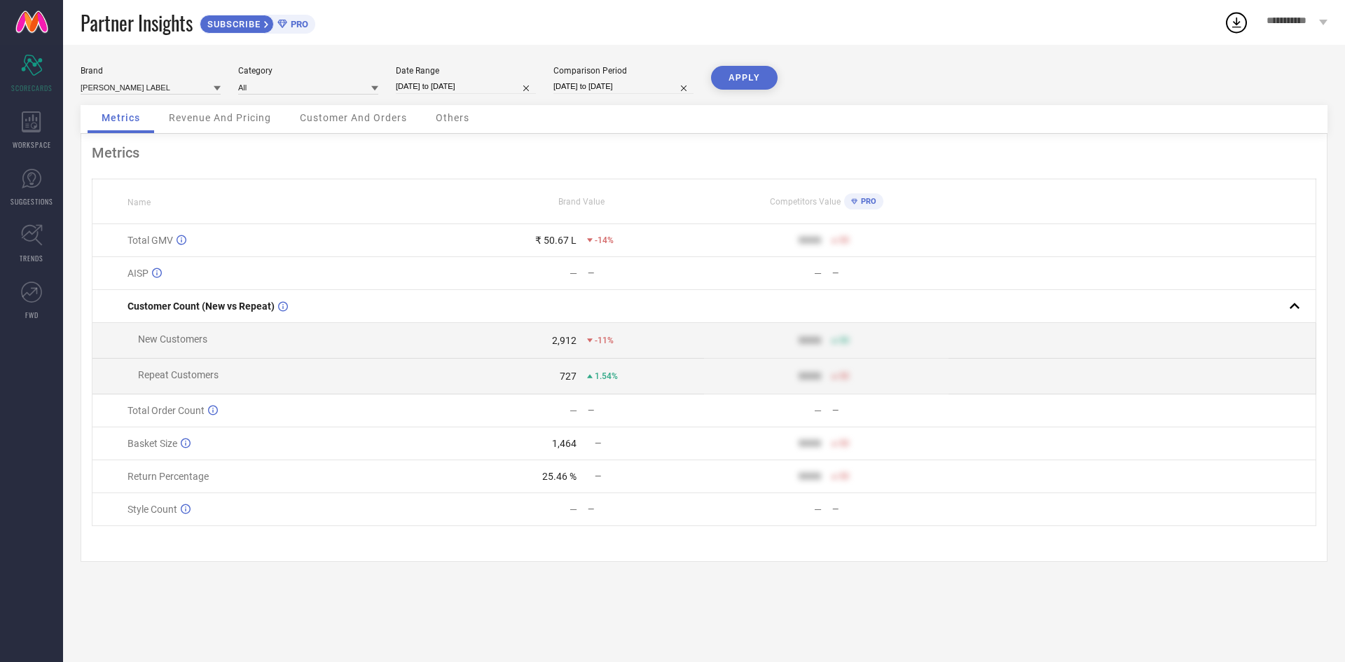
click at [763, 81] on button "APPLY" at bounding box center [744, 78] width 67 height 24
select select "9"
select select "2024"
select select "10"
select select "2024"
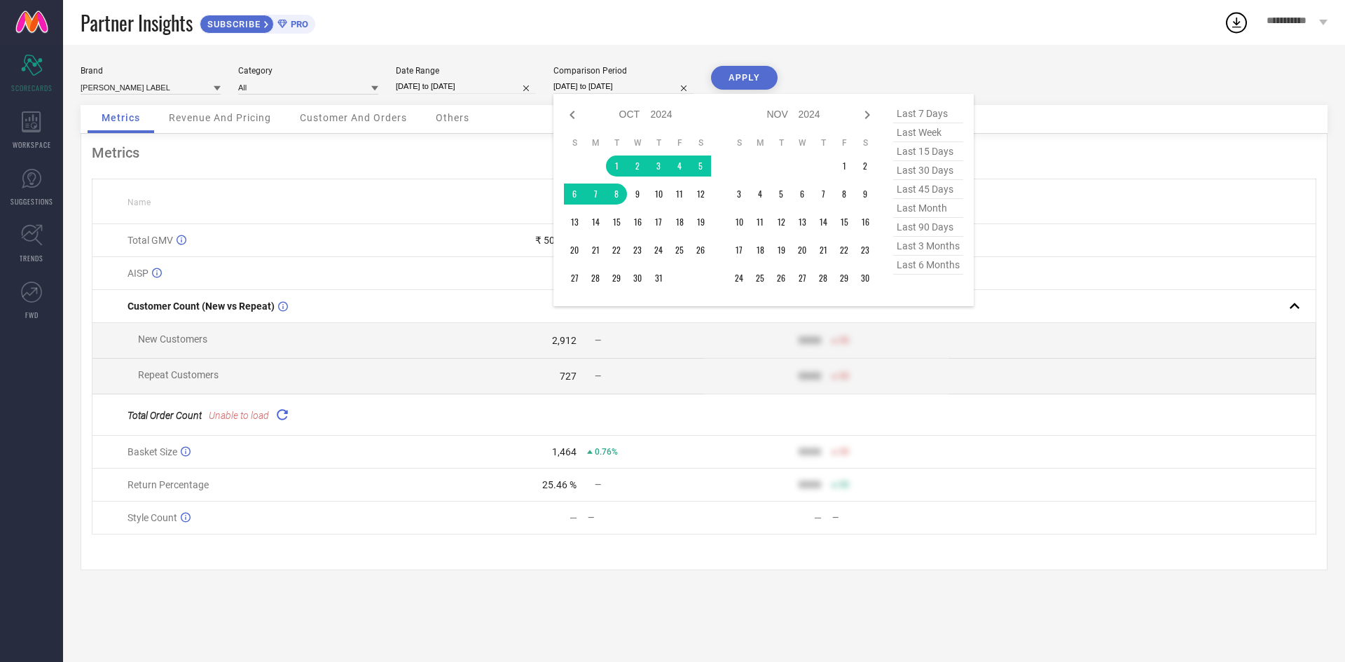
click at [626, 90] on input "[DATE] to [DATE]" at bounding box center [623, 86] width 140 height 15
click at [457, 148] on div "Metrics Name Brand Value Competitors Value PRO Total GMV ₹ 50.67 L 277% 9999 50…" at bounding box center [704, 352] width 1247 height 436
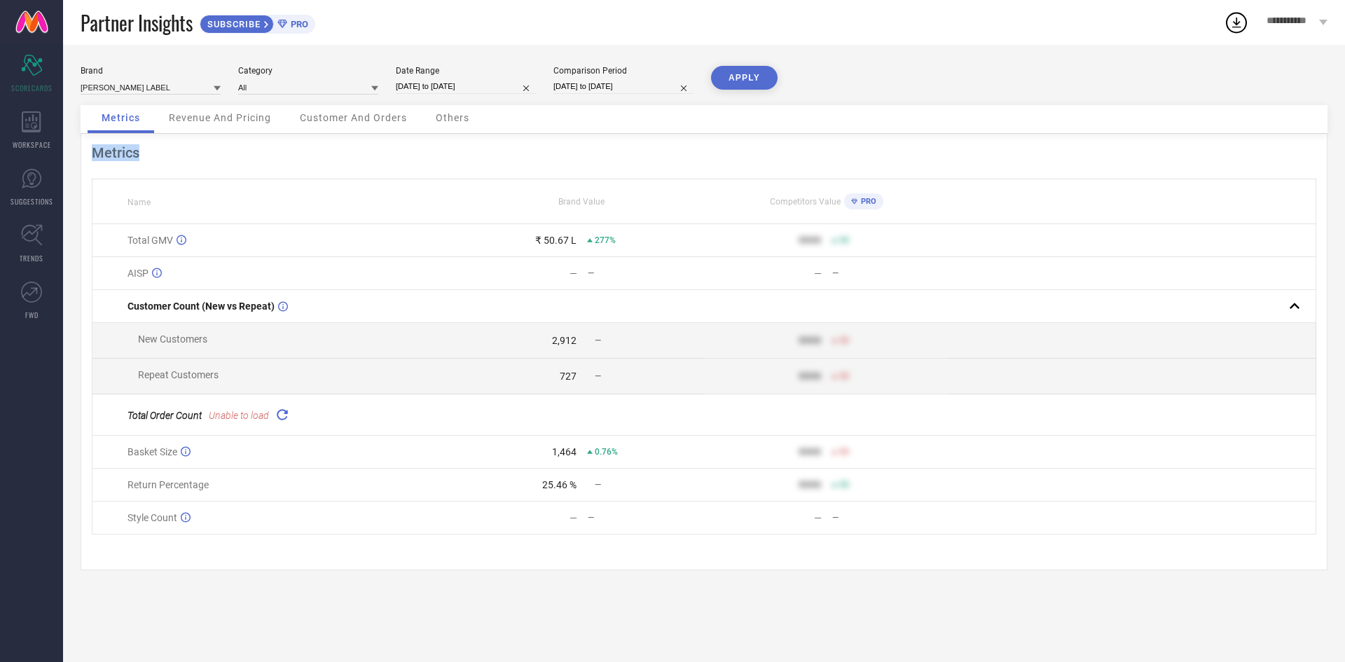
select select "6"
select select "2025"
select select "7"
select select "2025"
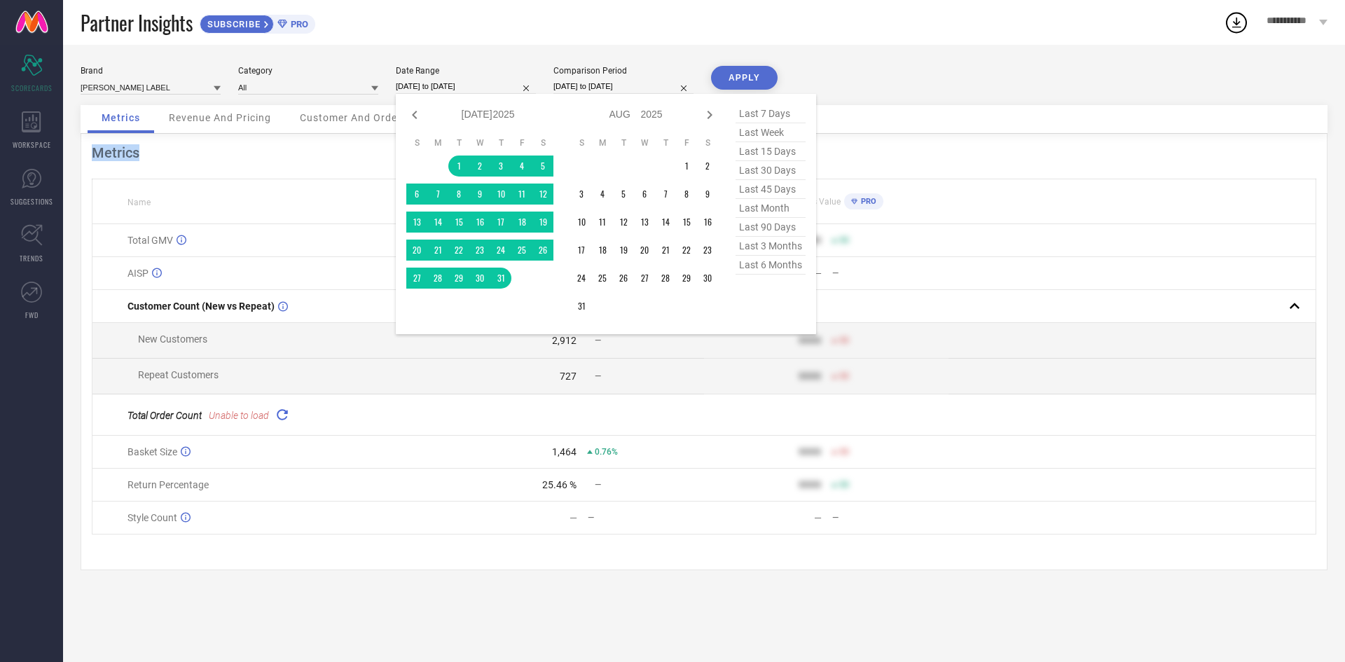
click at [505, 85] on input "[DATE] to [DATE]" at bounding box center [466, 86] width 140 height 15
click at [715, 113] on icon at bounding box center [709, 114] width 17 height 17
select select "7"
select select "2025"
select select "8"
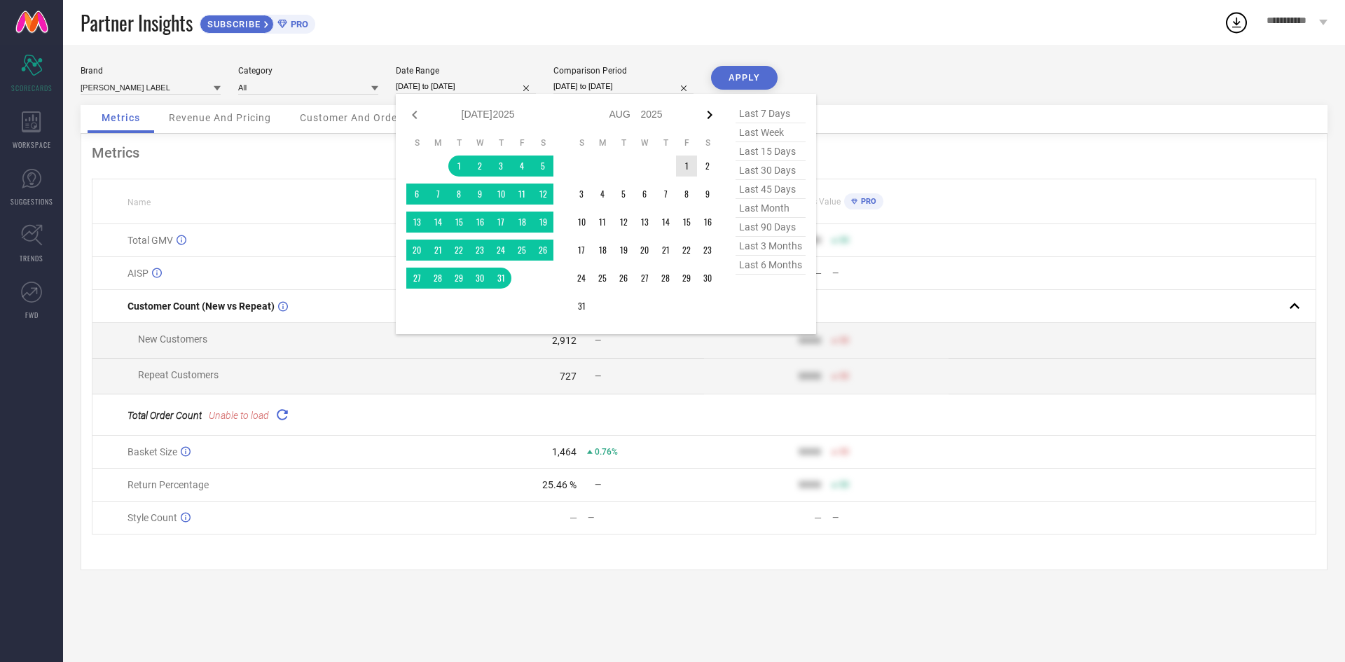
select select "2025"
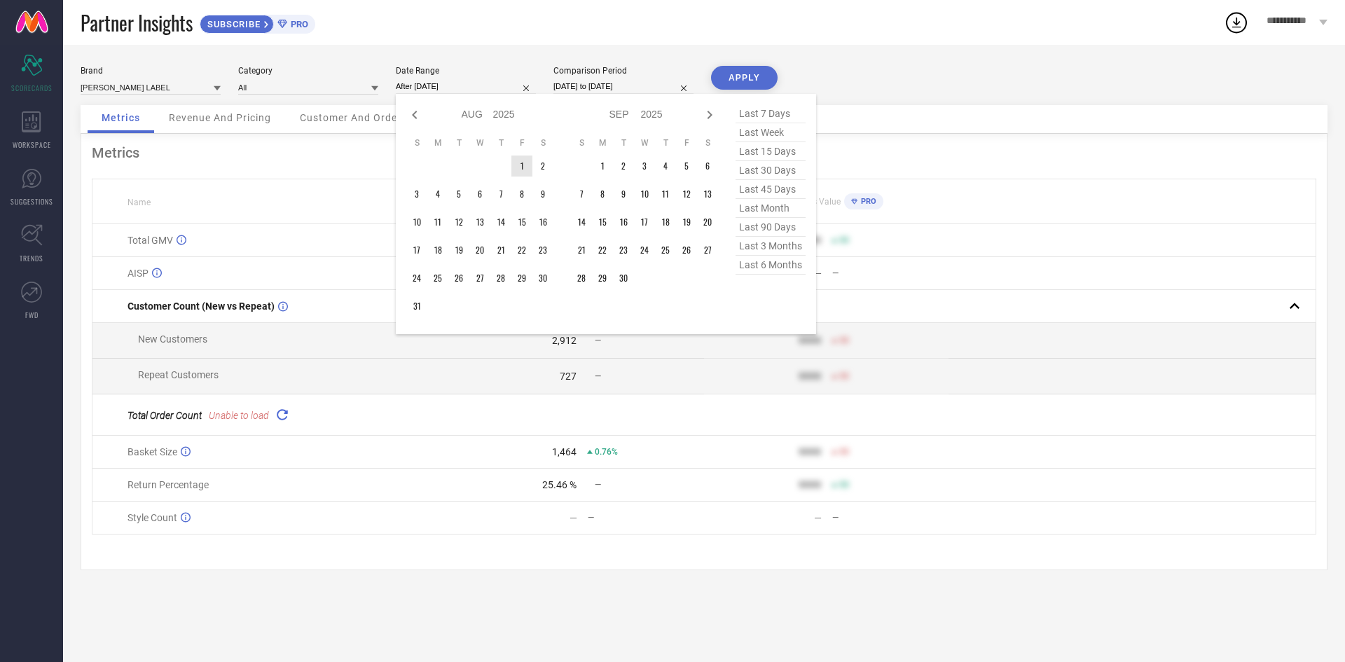
click at [525, 177] on td "1" at bounding box center [521, 166] width 21 height 21
type input "[DATE] to [DATE]"
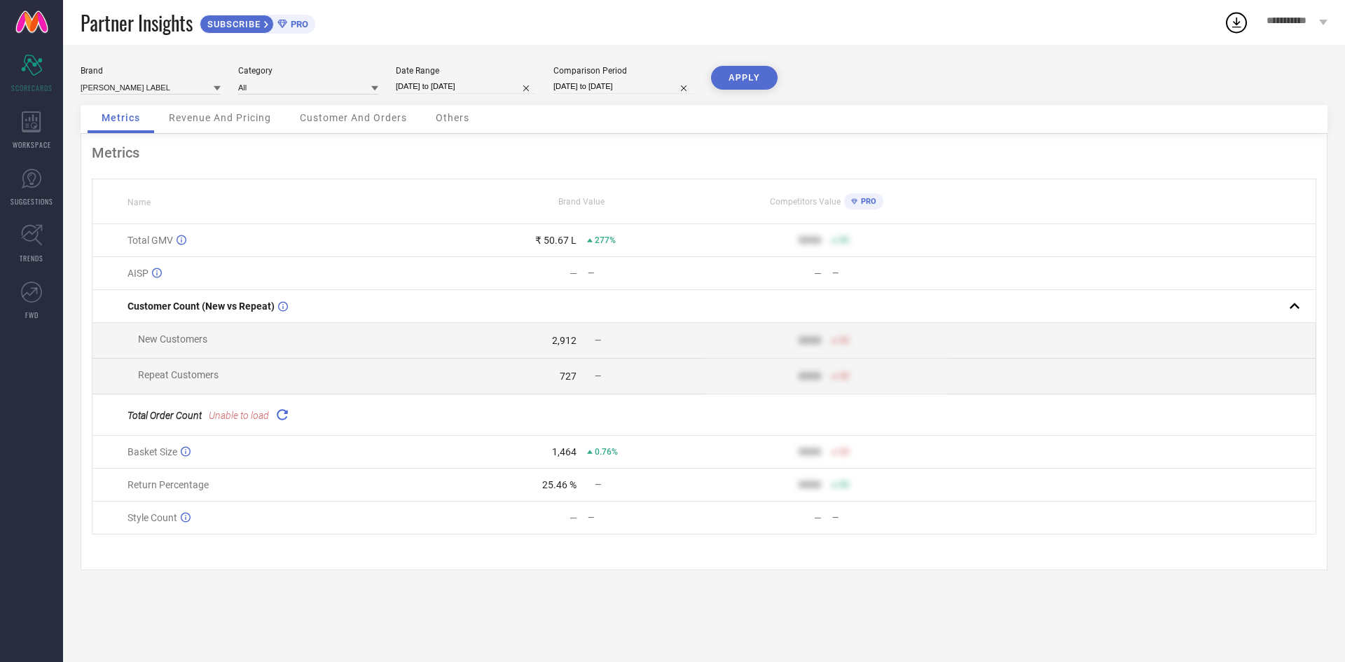
click at [504, 85] on input "[DATE] to [DATE]" at bounding box center [466, 86] width 140 height 15
select select "7"
select select "2025"
select select "8"
select select "2025"
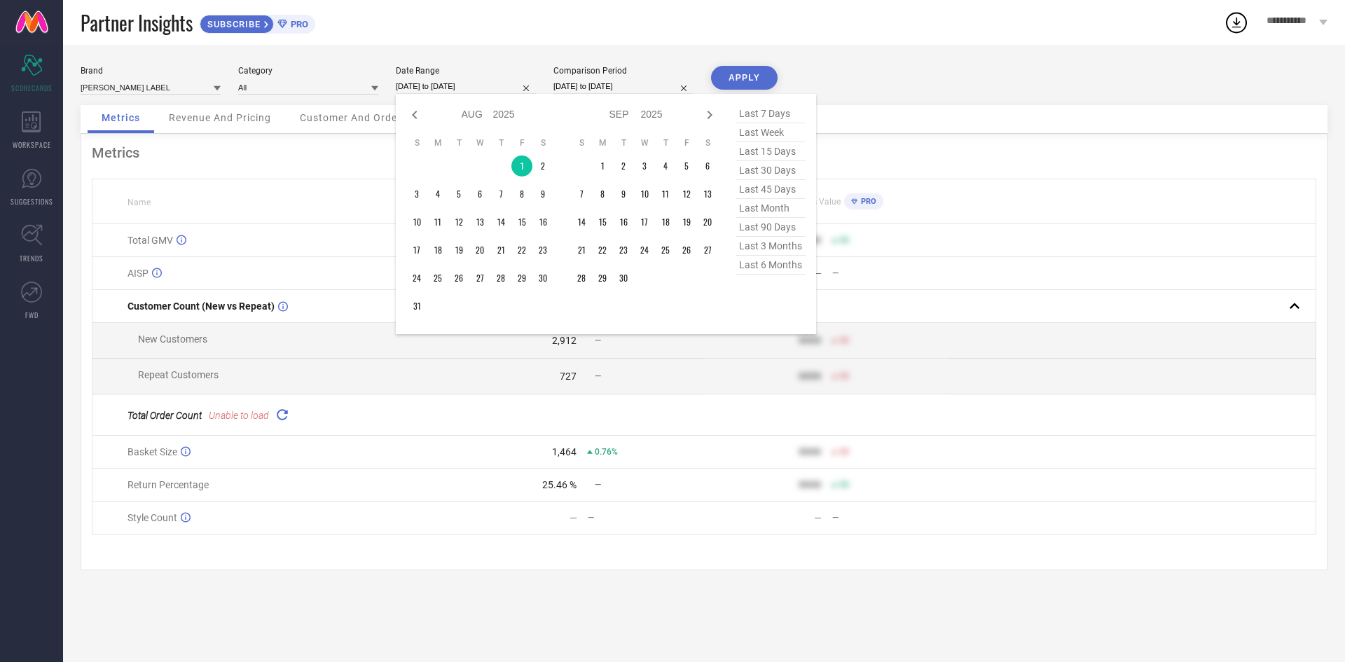
click at [504, 85] on input "[DATE] to [DATE]" at bounding box center [466, 86] width 140 height 15
click at [529, 167] on td "1" at bounding box center [521, 166] width 21 height 21
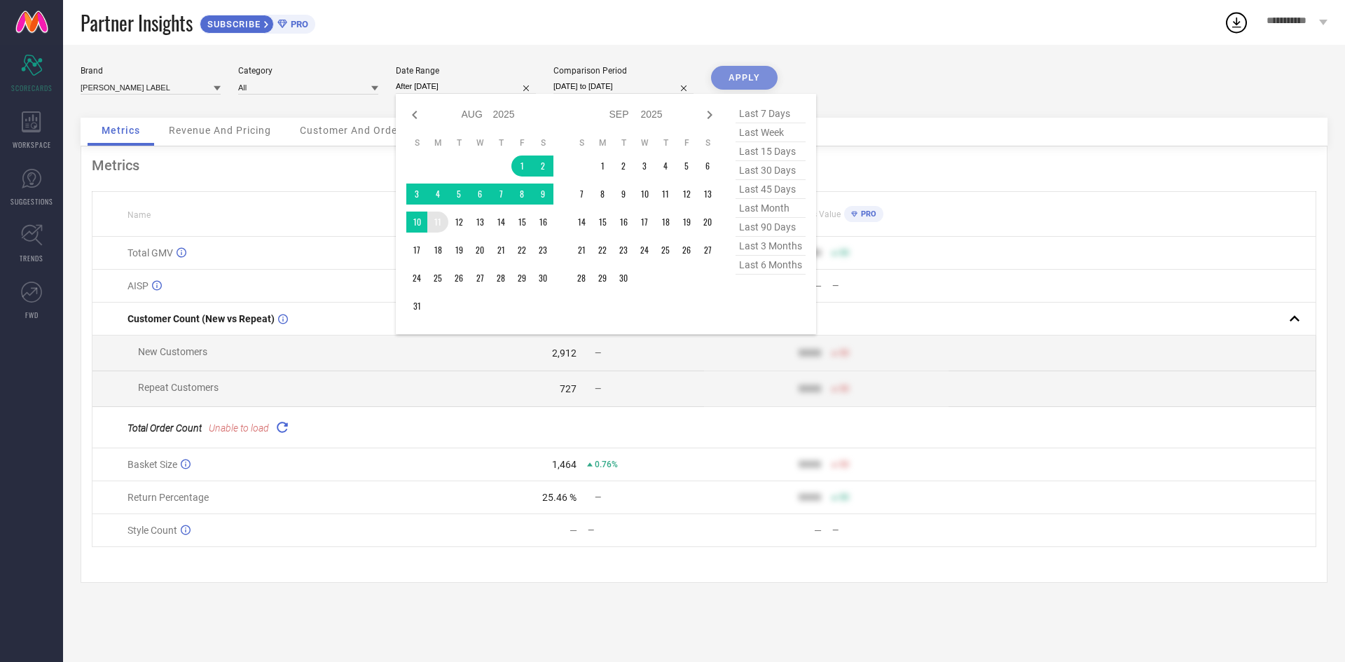
type input "[DATE] to [DATE]"
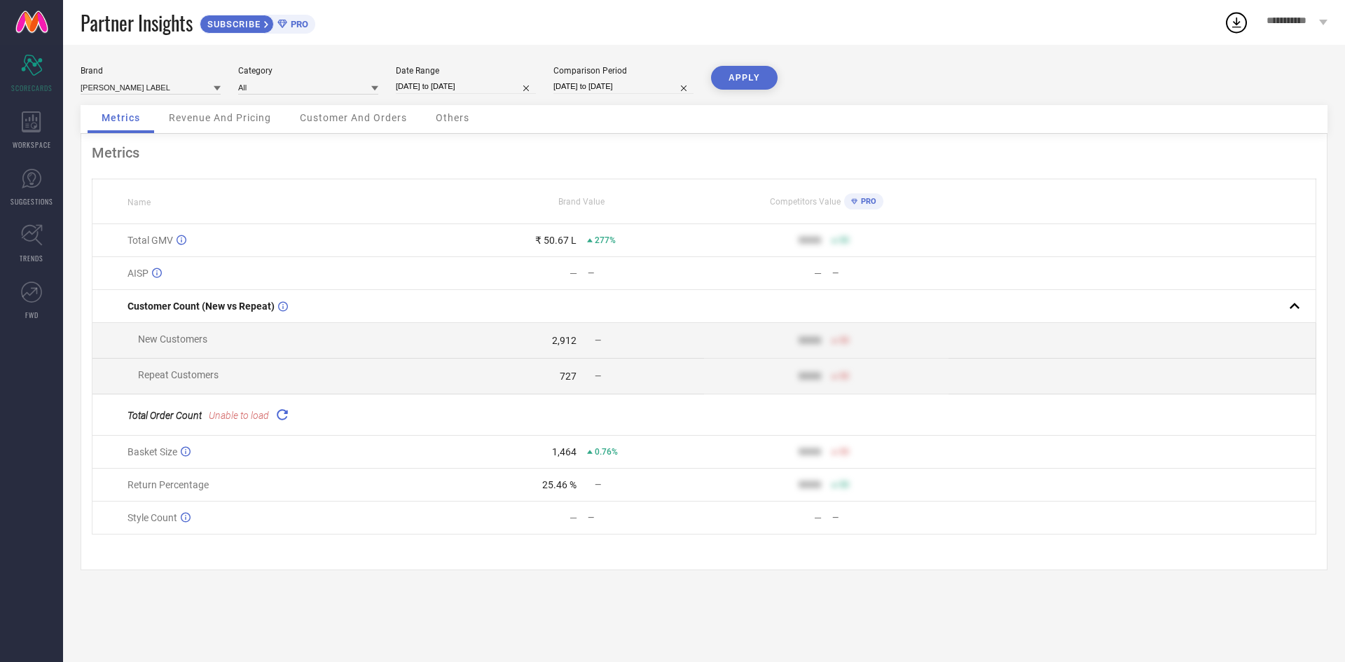
click at [735, 66] on button "APPLY" at bounding box center [744, 78] width 67 height 24
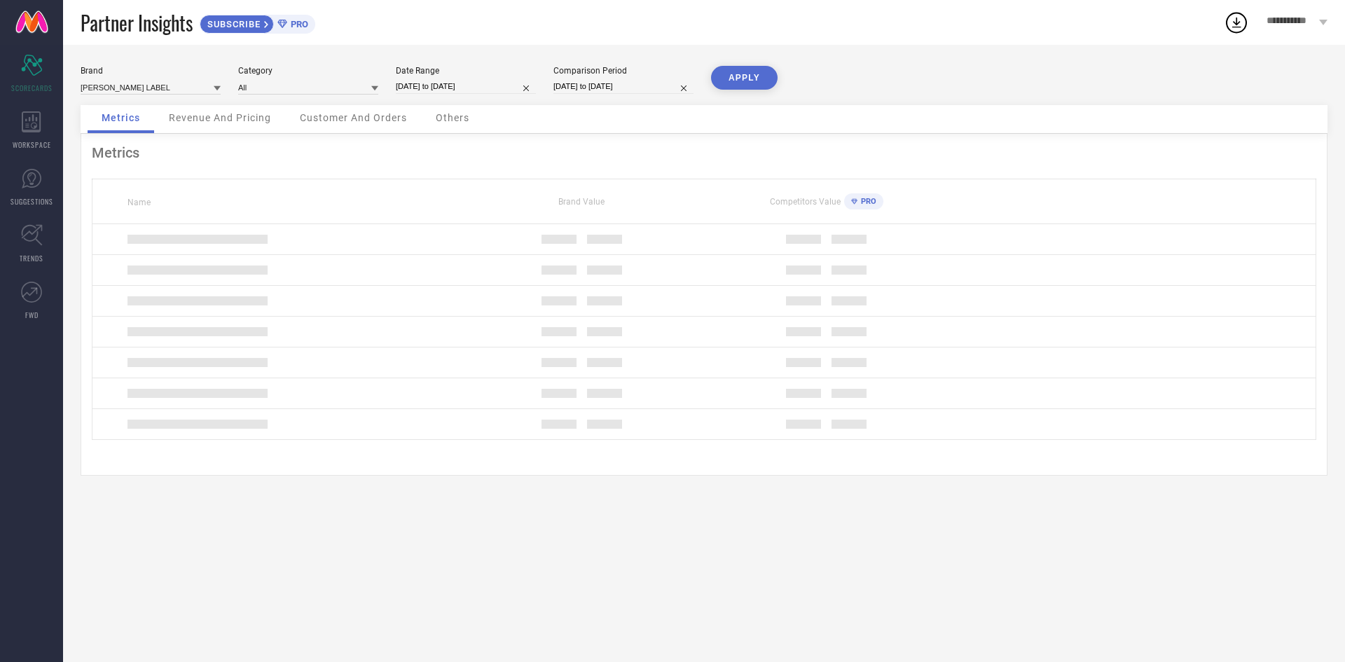
click at [492, 86] on input "[DATE] to [DATE]" at bounding box center [466, 86] width 140 height 15
select select "7"
select select "2025"
select select "8"
select select "2025"
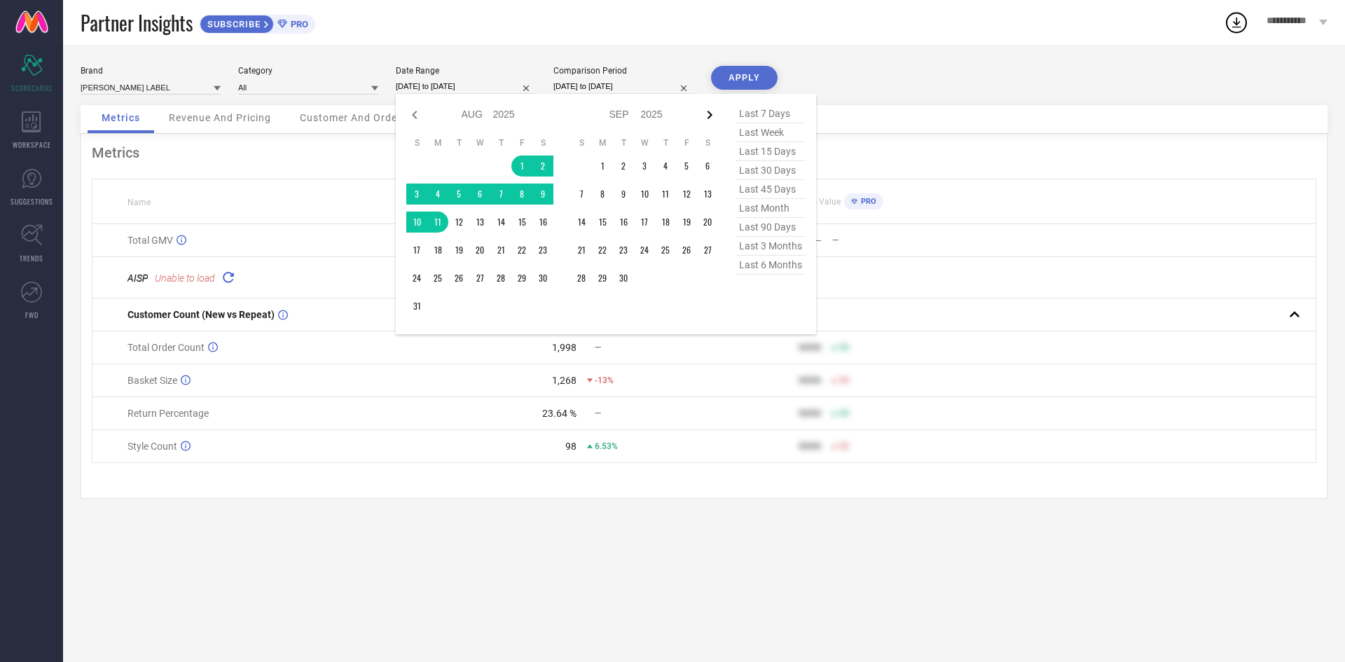
click at [705, 117] on icon at bounding box center [709, 114] width 17 height 17
select select "9"
select select "2025"
select select "10"
select select "2025"
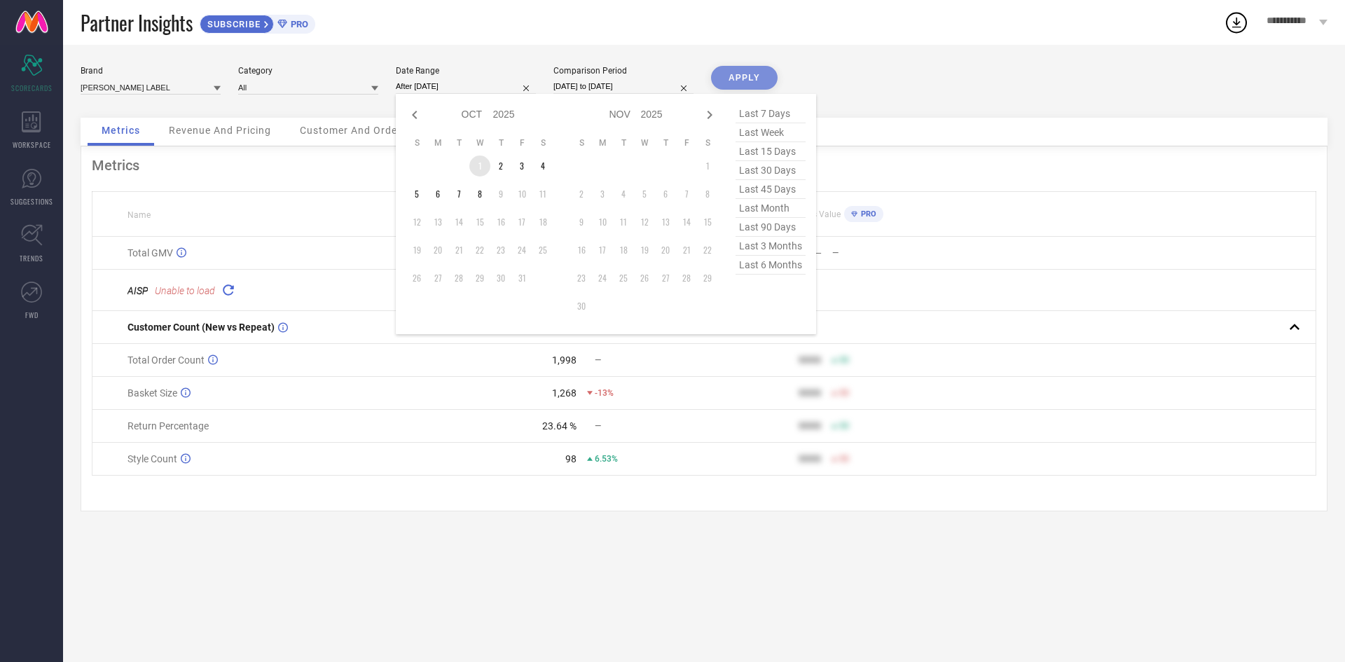
click at [478, 177] on td "1" at bounding box center [479, 166] width 21 height 21
type input "[DATE] to [DATE]"
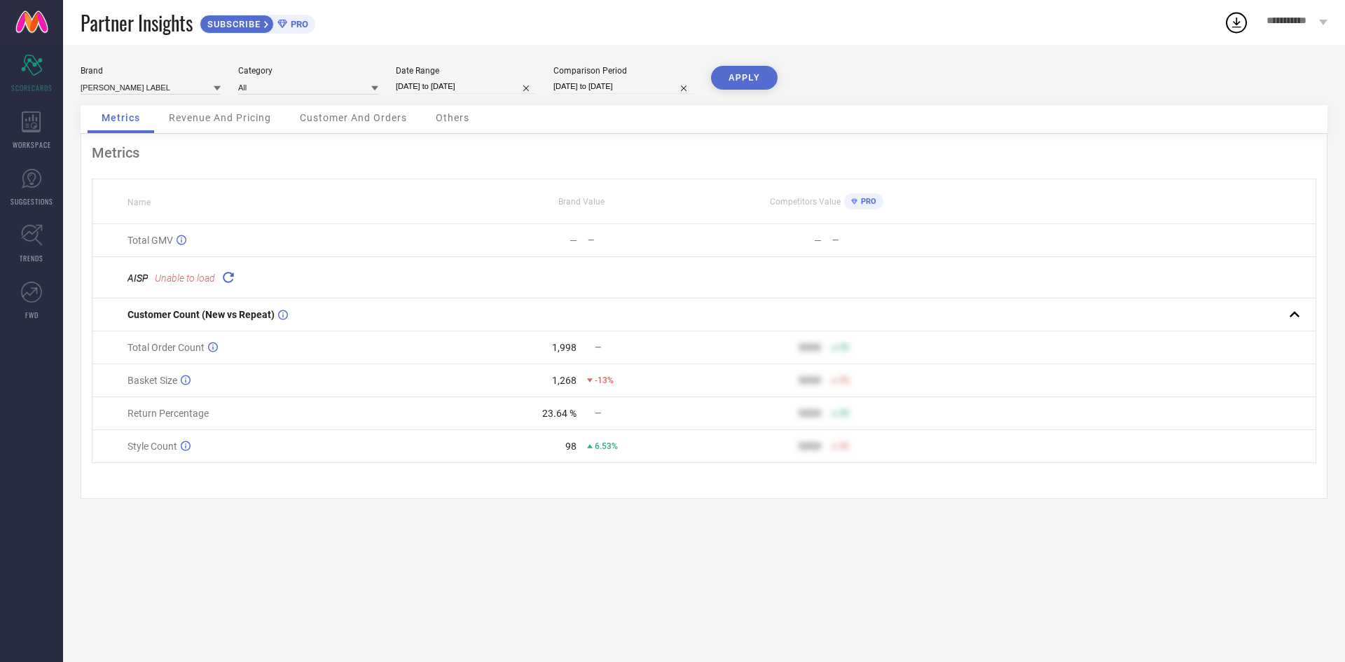
click at [749, 66] on button "APPLY" at bounding box center [744, 78] width 67 height 24
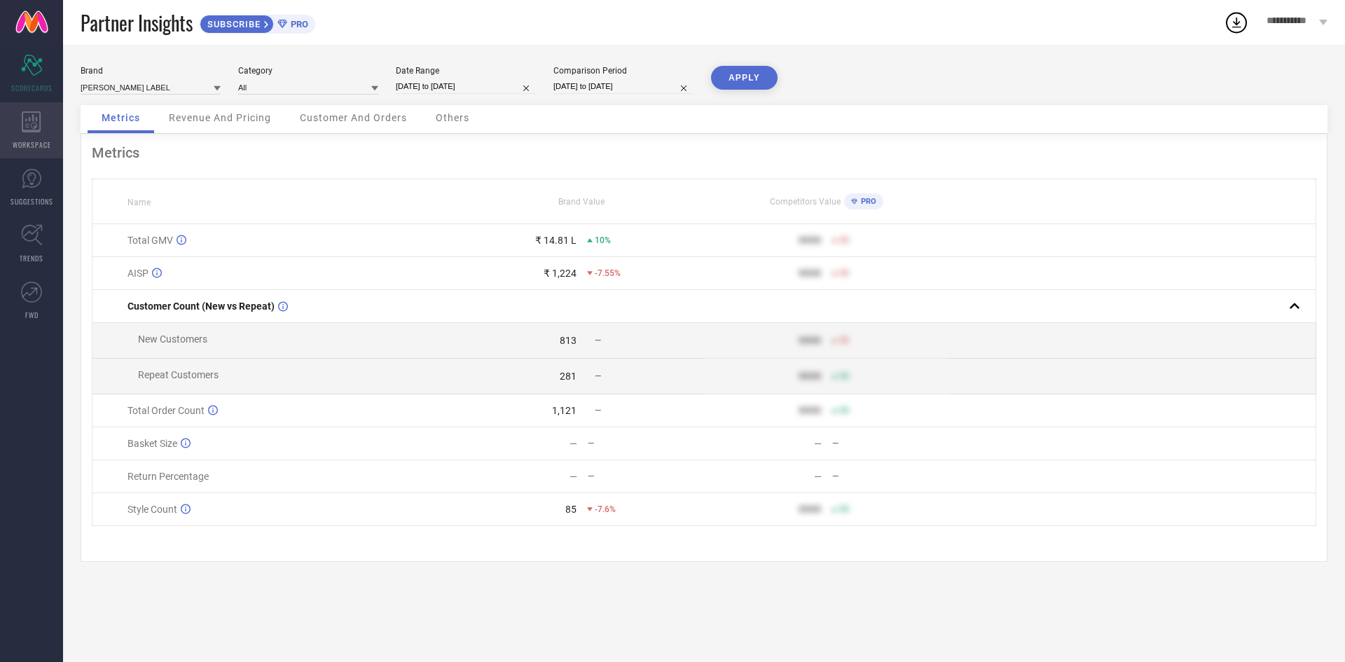
click at [26, 150] on div "WORKSPACE" at bounding box center [31, 130] width 63 height 56
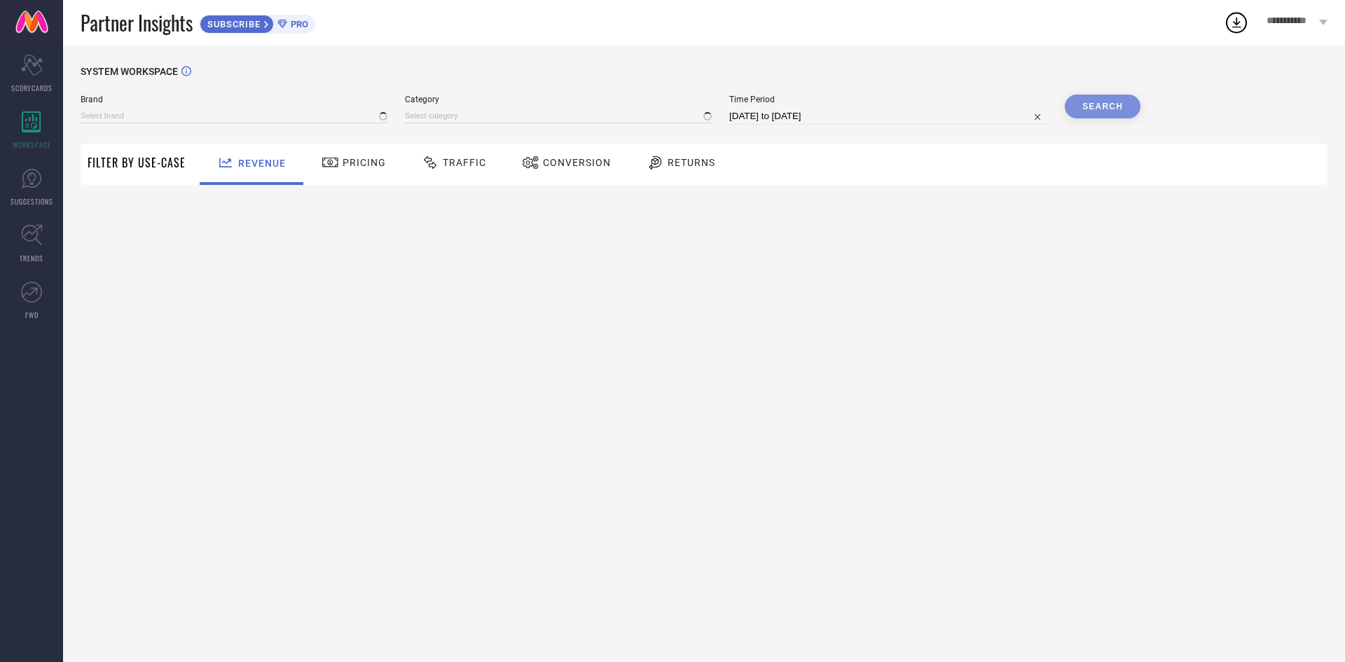
type input "[PERSON_NAME] LABEL"
type input "All"
